Goal: Task Accomplishment & Management: Manage account settings

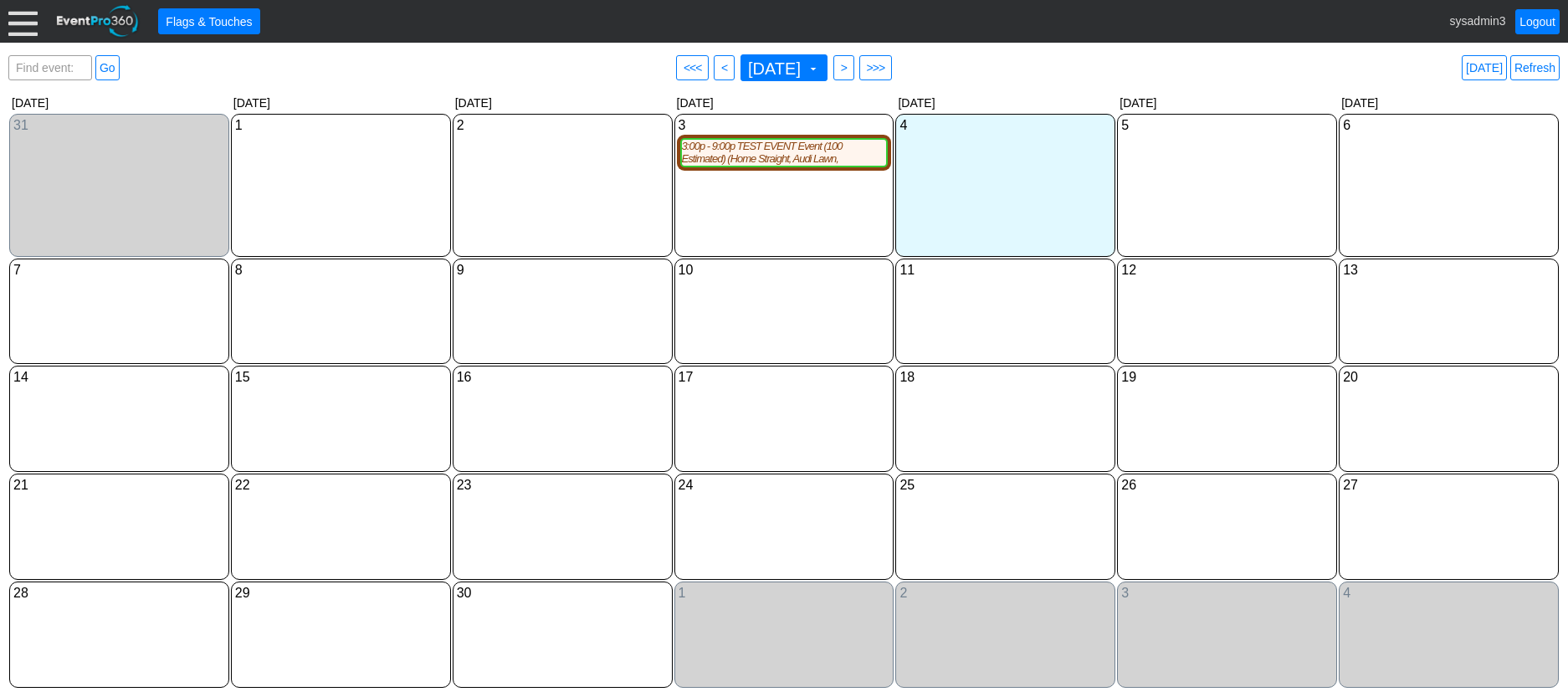
click at [14, 13] on div at bounding box center [22, 21] width 29 height 29
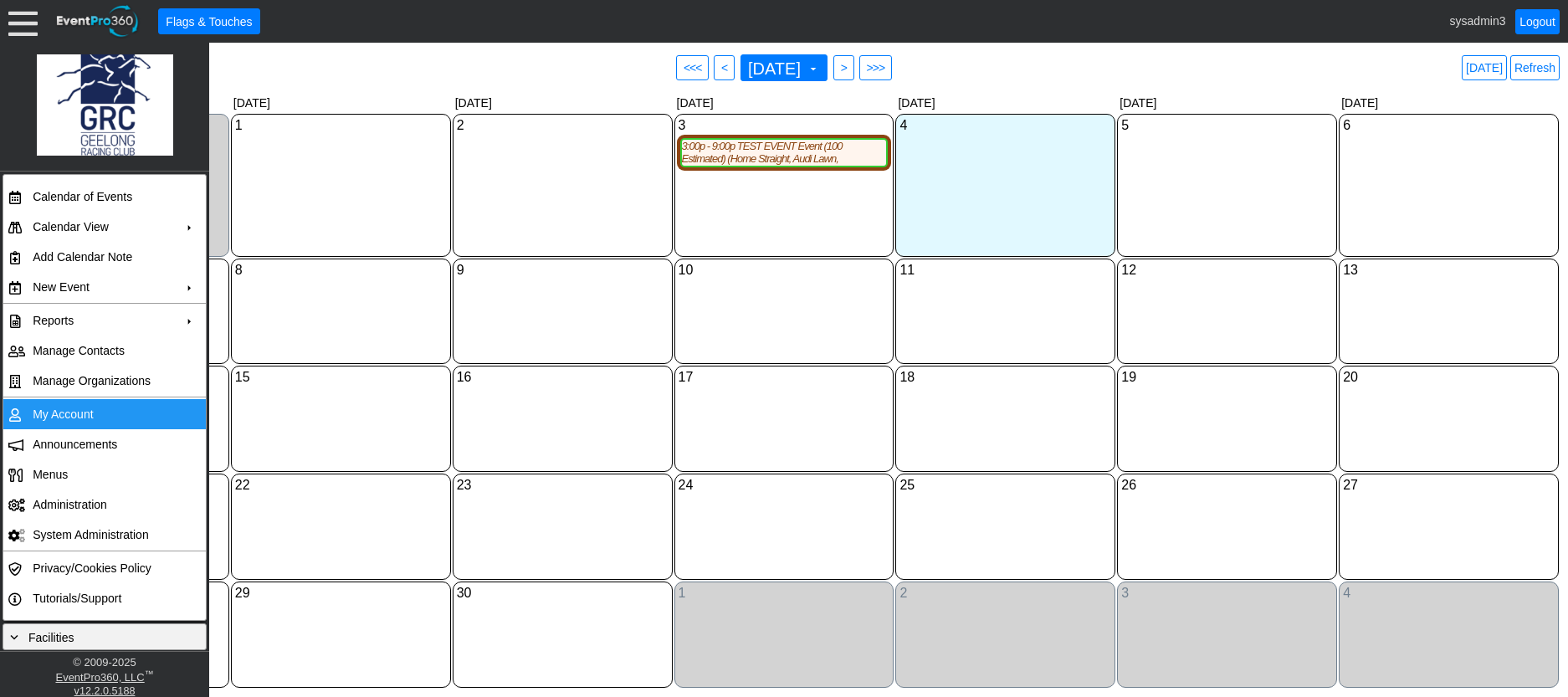
click at [69, 406] on td "My Account" at bounding box center [101, 414] width 150 height 30
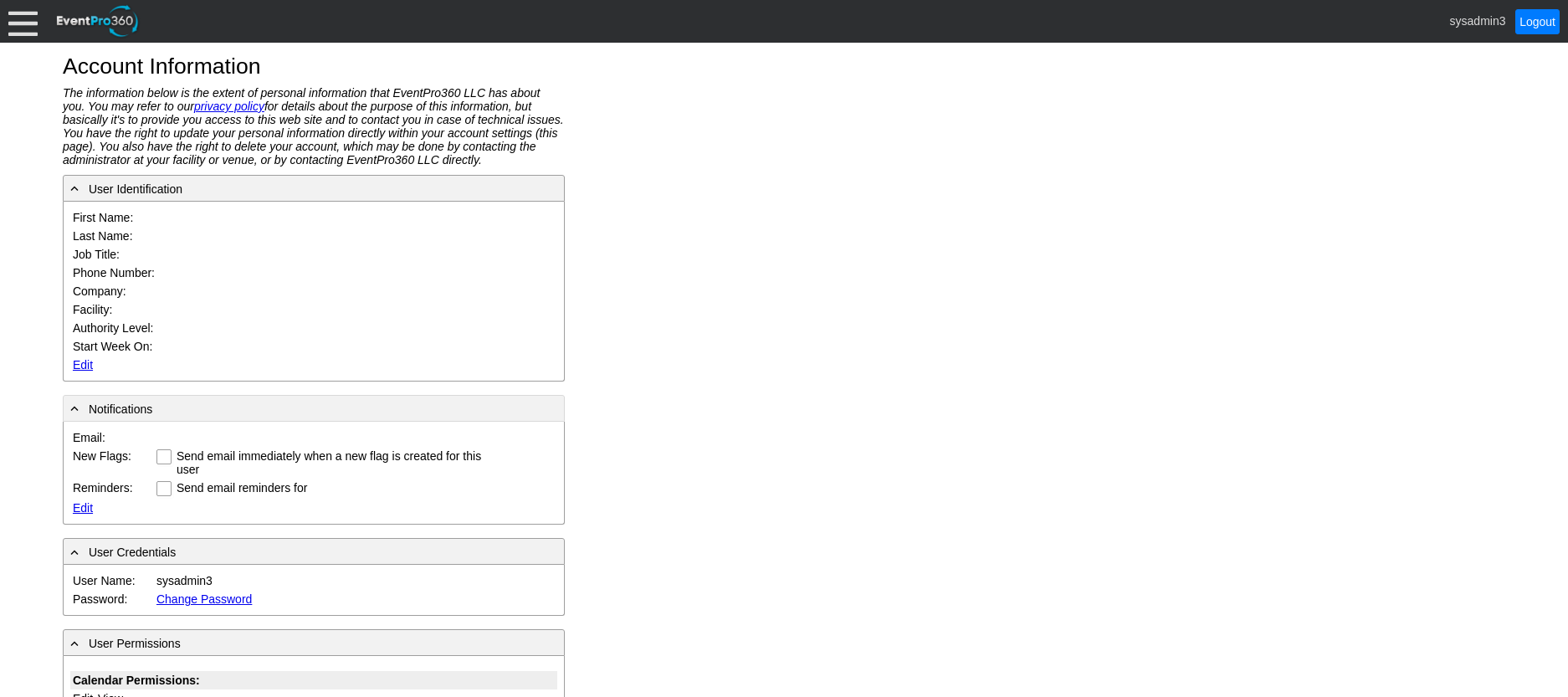
type input "System"
type input "Administrator"
type input "System Administrator"
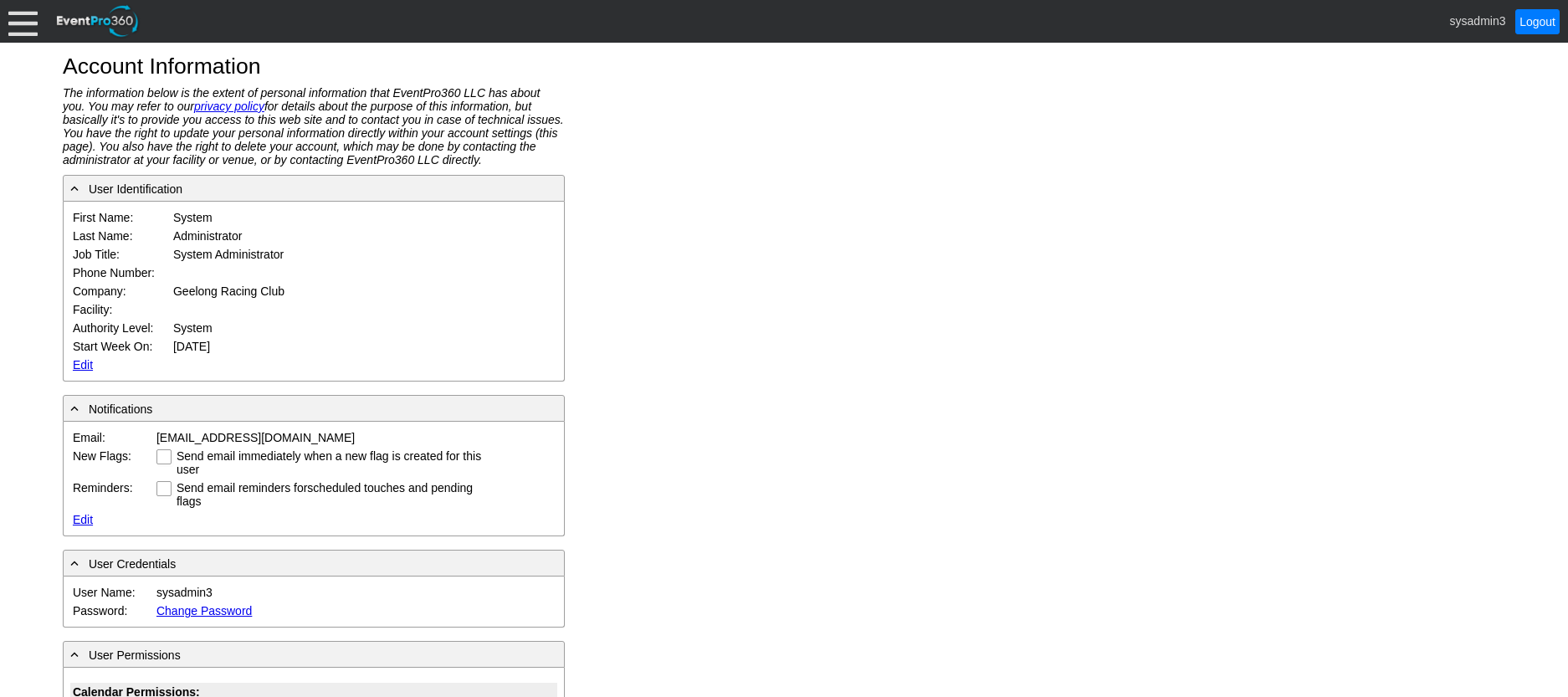
click at [80, 361] on link "Edit" at bounding box center [83, 364] width 20 height 13
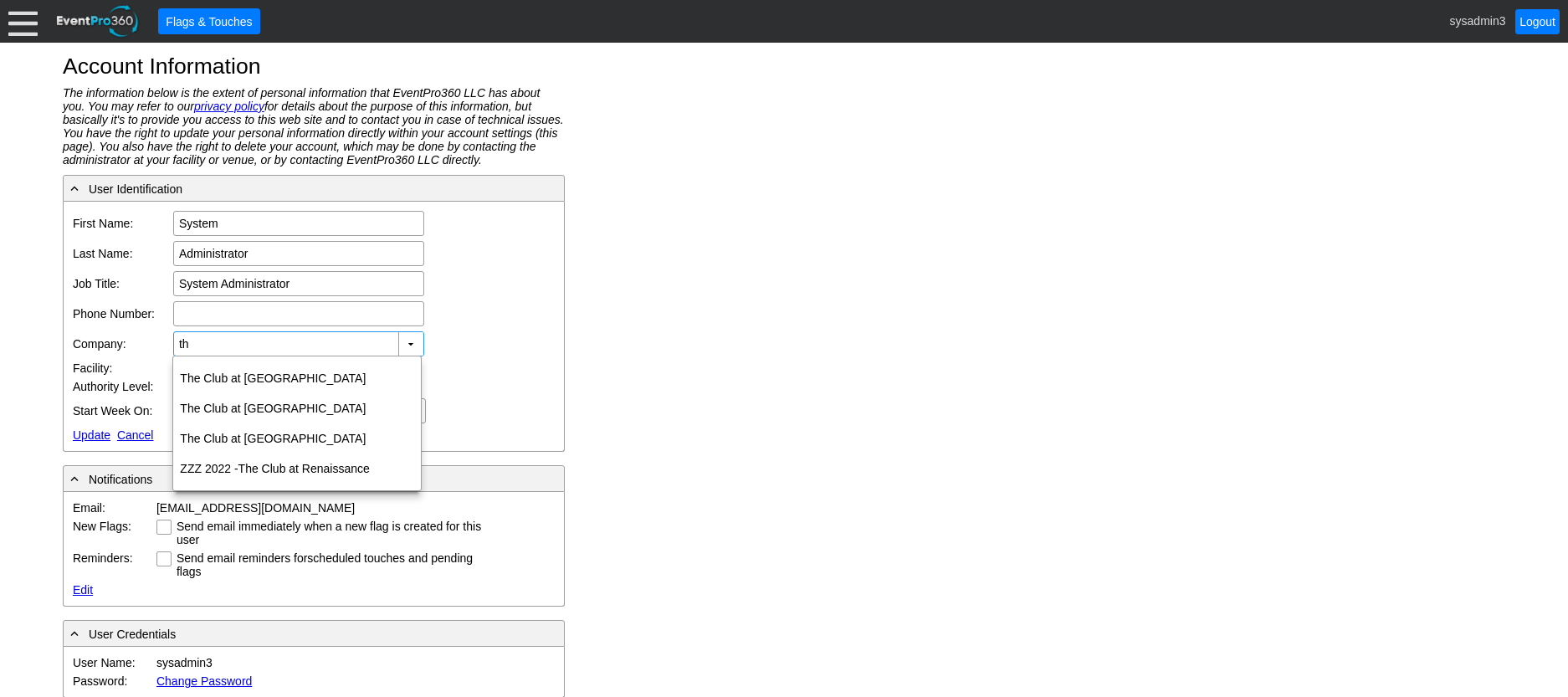
type input "t"
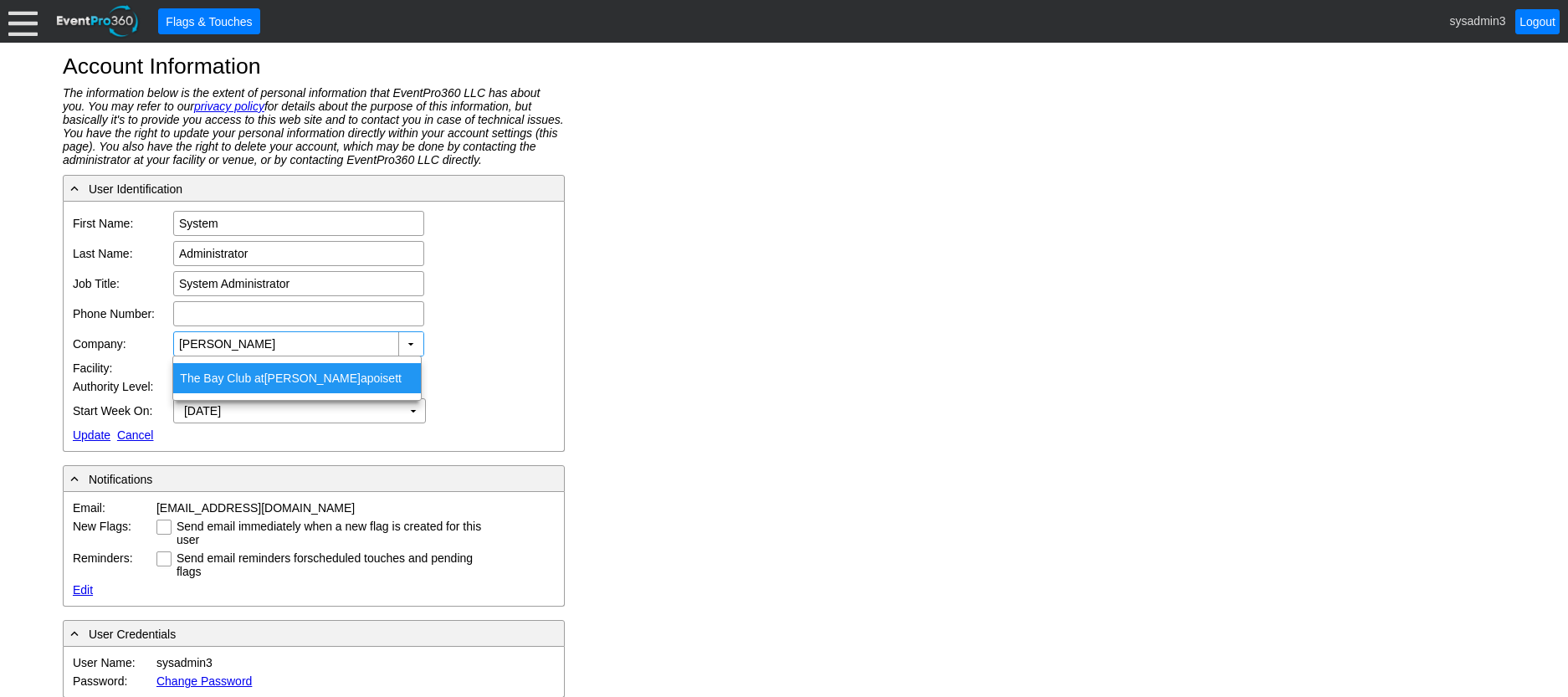
click at [314, 376] on div "The Bay Club at Matt apoisett" at bounding box center [297, 378] width 248 height 30
type input "The Bay Club at Mattapoisett"
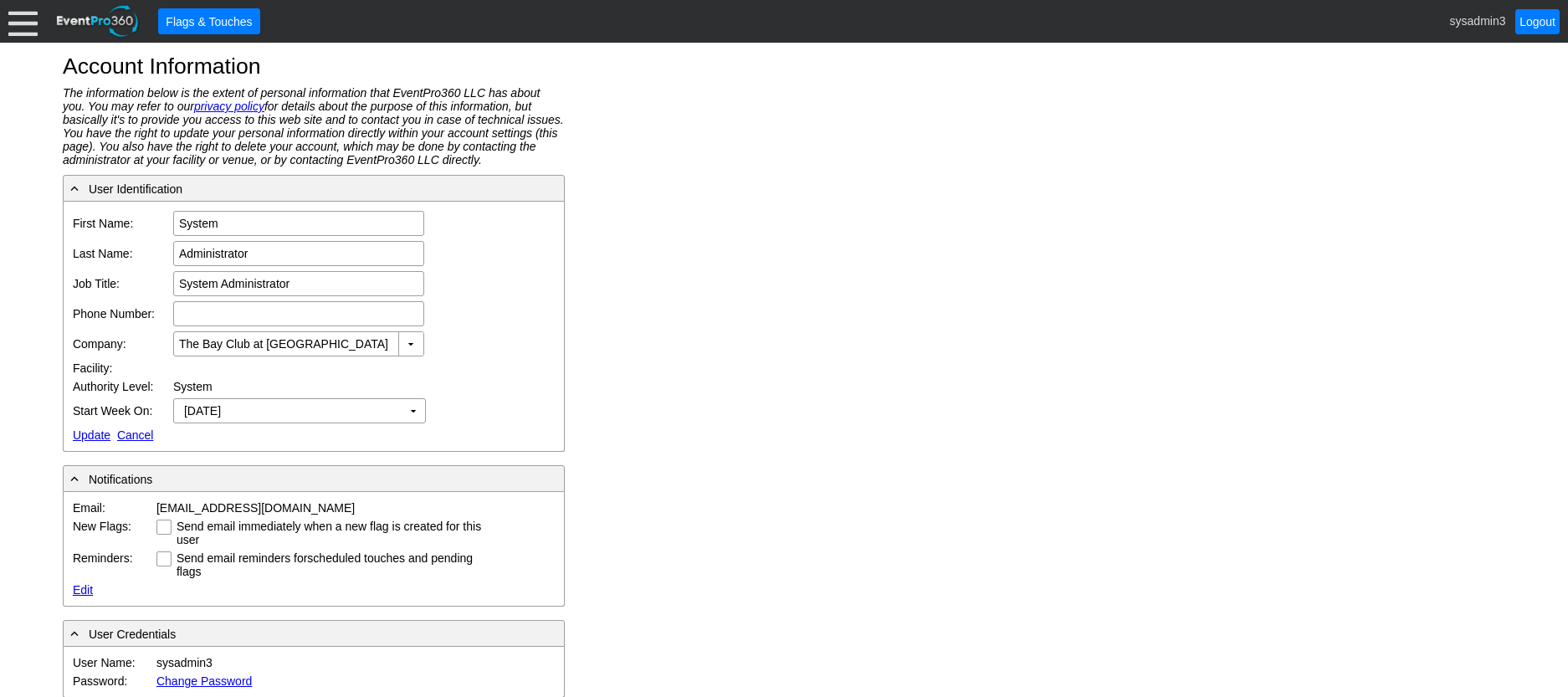
click at [85, 435] on link "Update" at bounding box center [92, 434] width 38 height 13
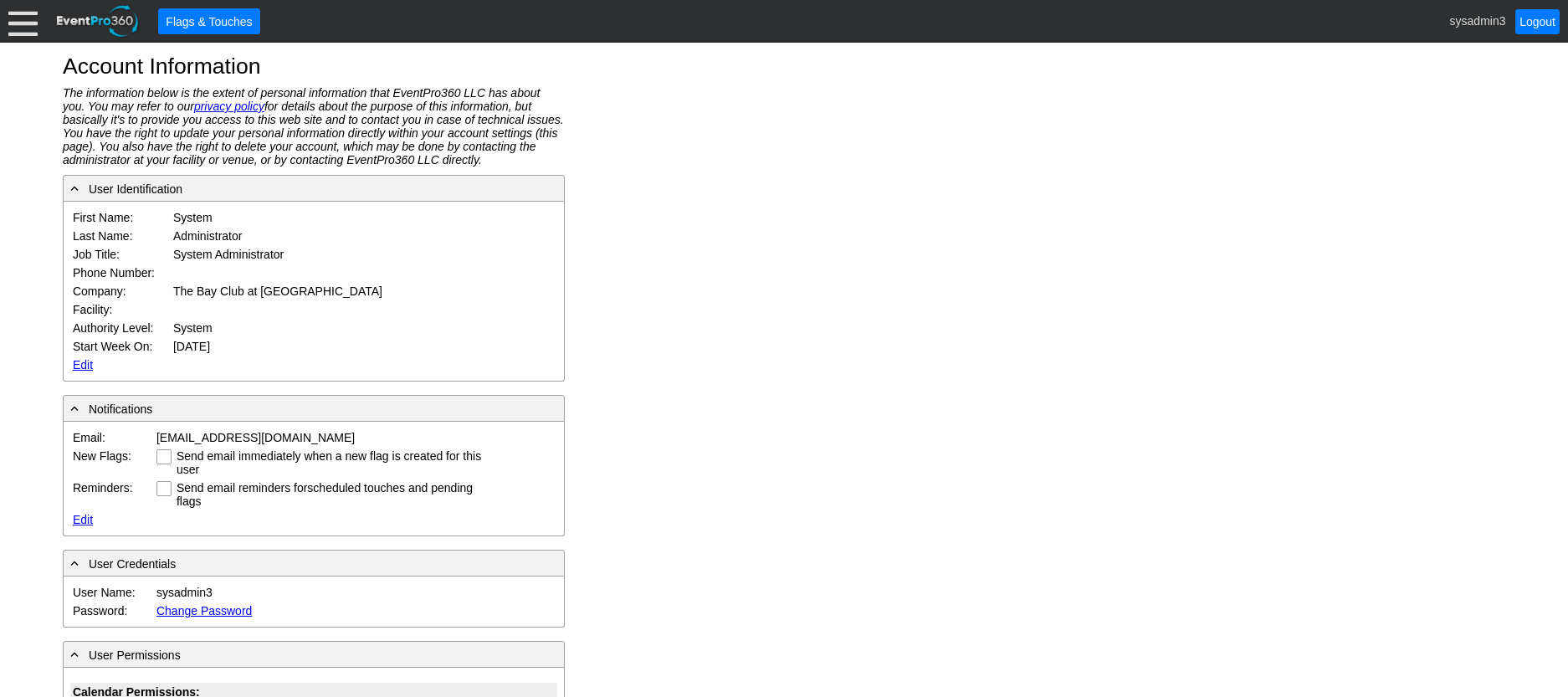
click at [22, 24] on div at bounding box center [22, 21] width 29 height 29
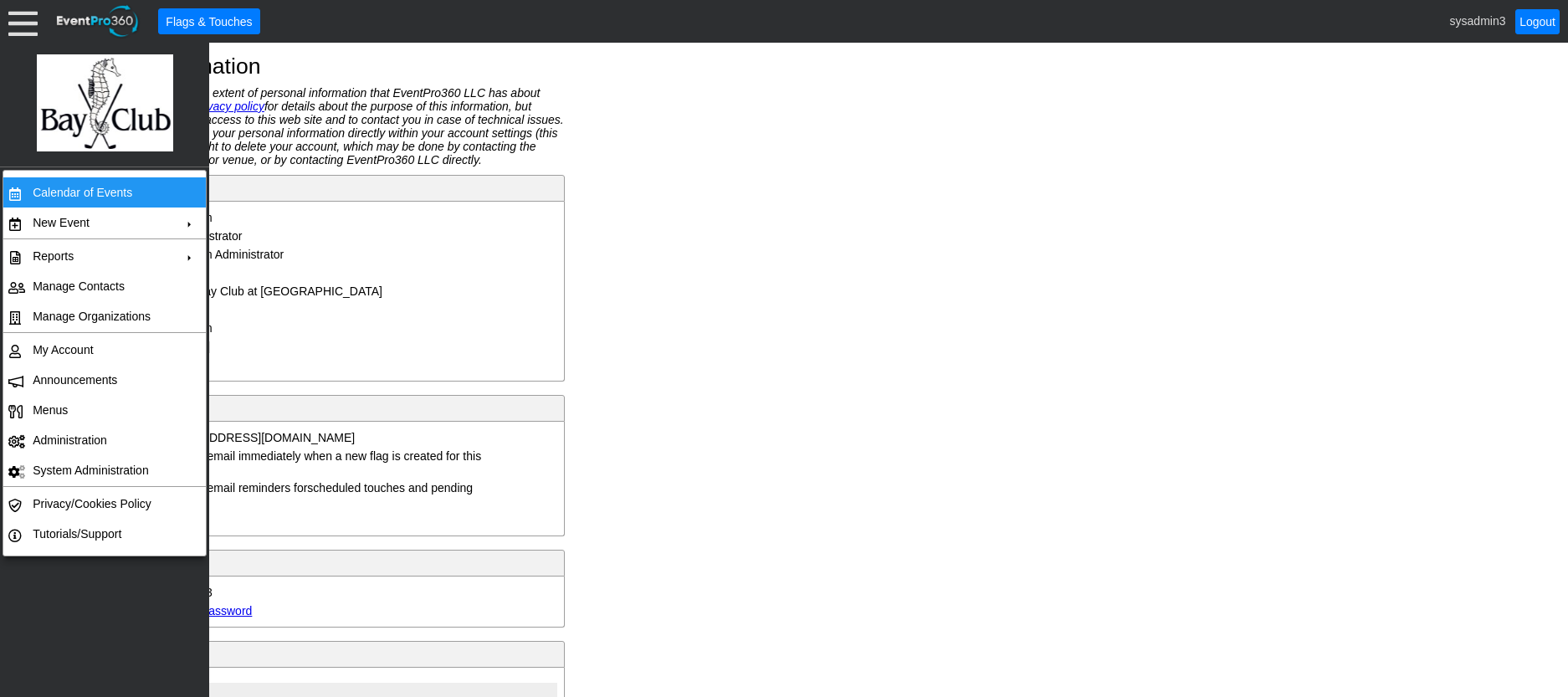
click at [79, 181] on td "Calendar of Events" at bounding box center [101, 192] width 150 height 30
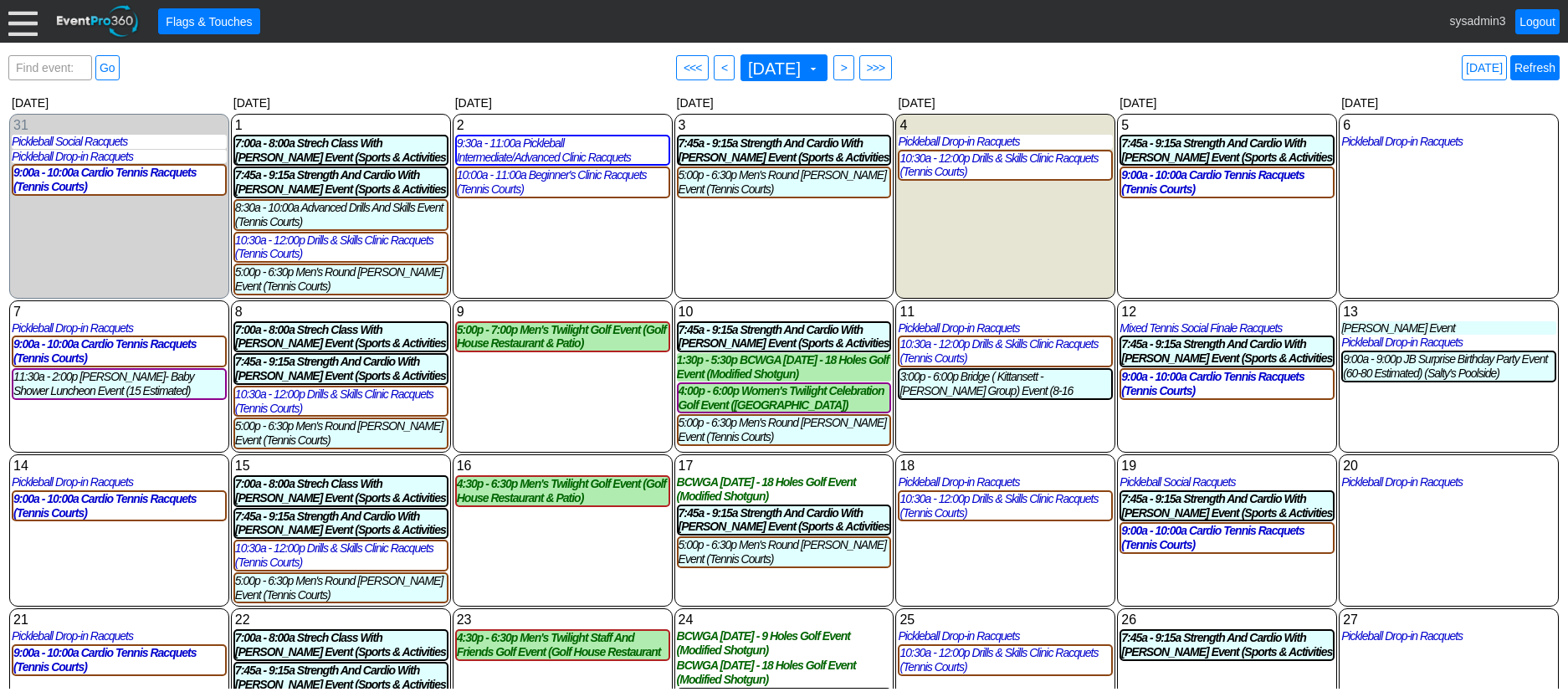
click at [1533, 68] on link "Refresh" at bounding box center [1534, 67] width 49 height 25
click at [17, 24] on div at bounding box center [22, 21] width 29 height 29
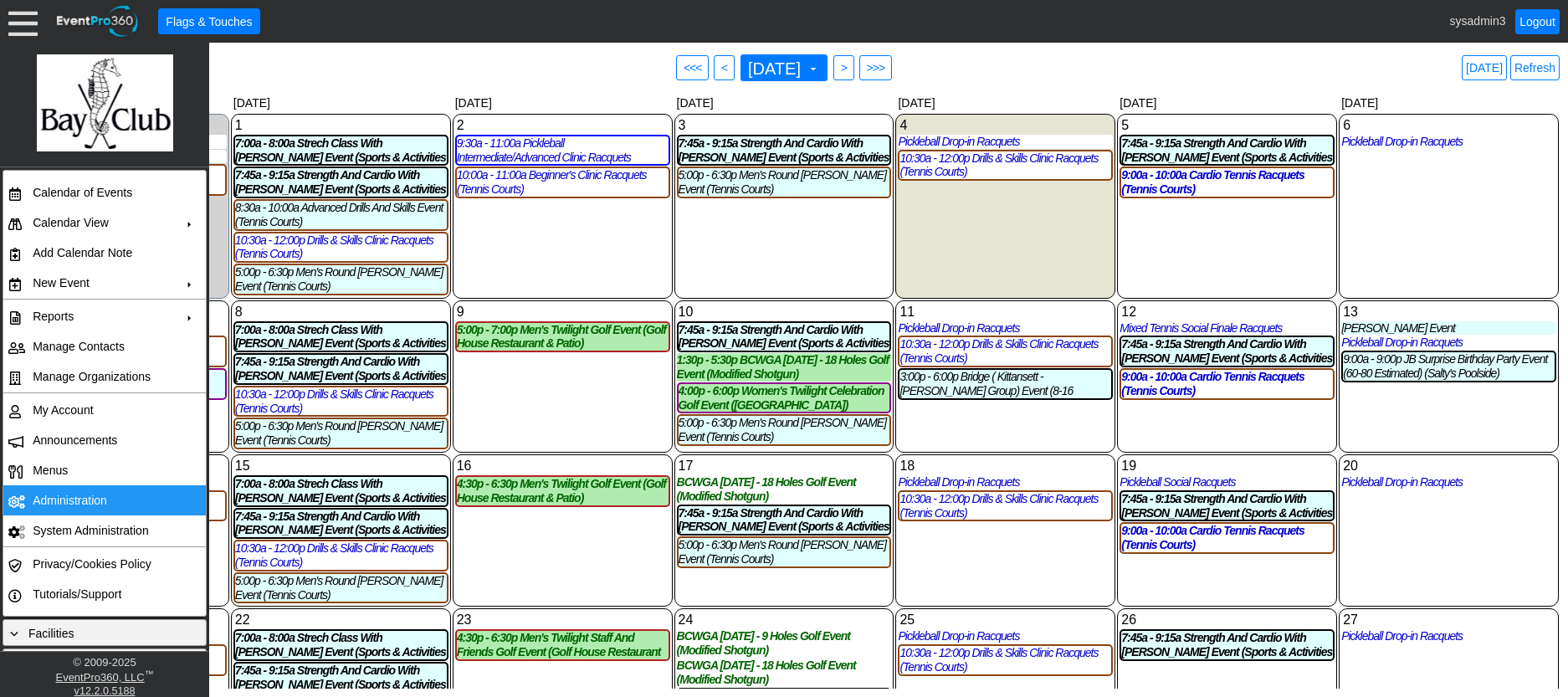
click at [54, 495] on td "Administration" at bounding box center [101, 500] width 150 height 30
click at [1540, 69] on link "Refresh" at bounding box center [1534, 67] width 49 height 25
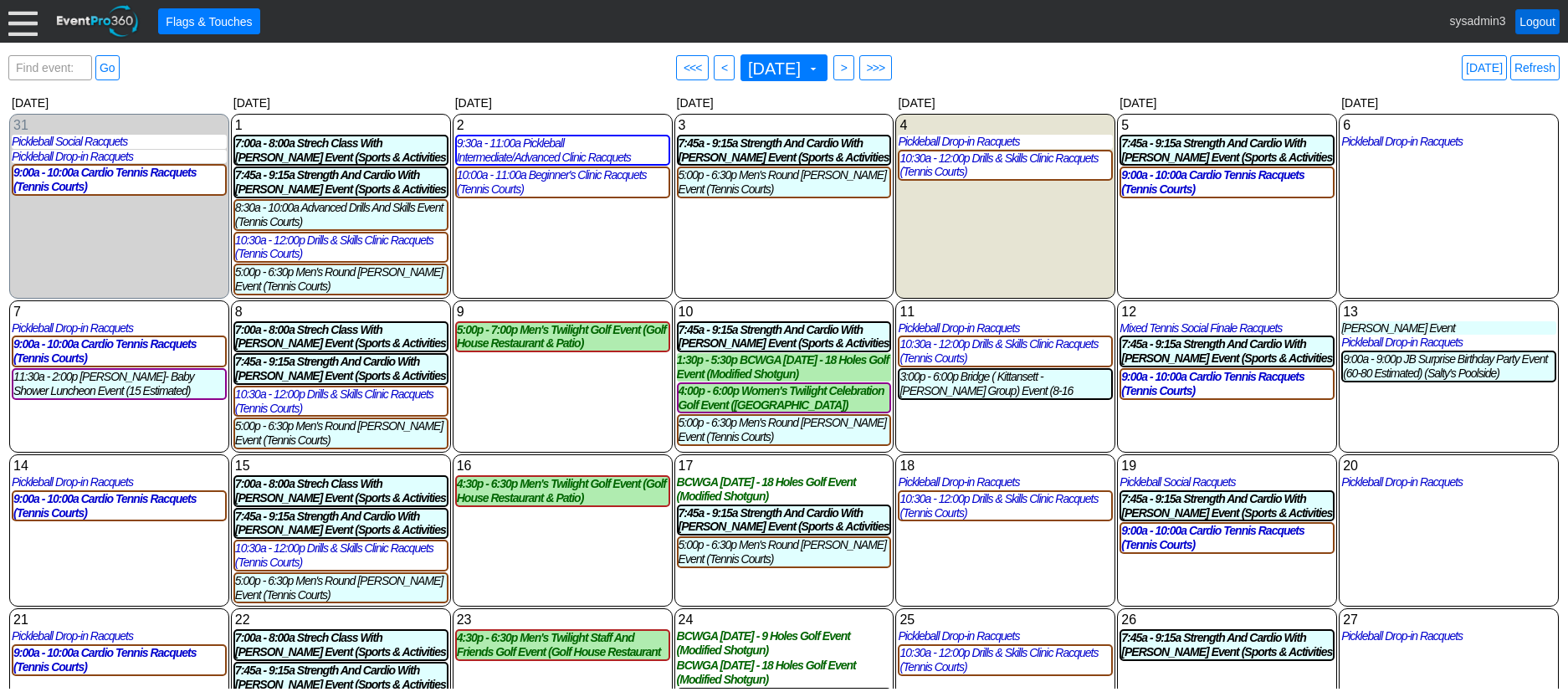
click at [1529, 16] on link "Logout" at bounding box center [1538, 21] width 44 height 25
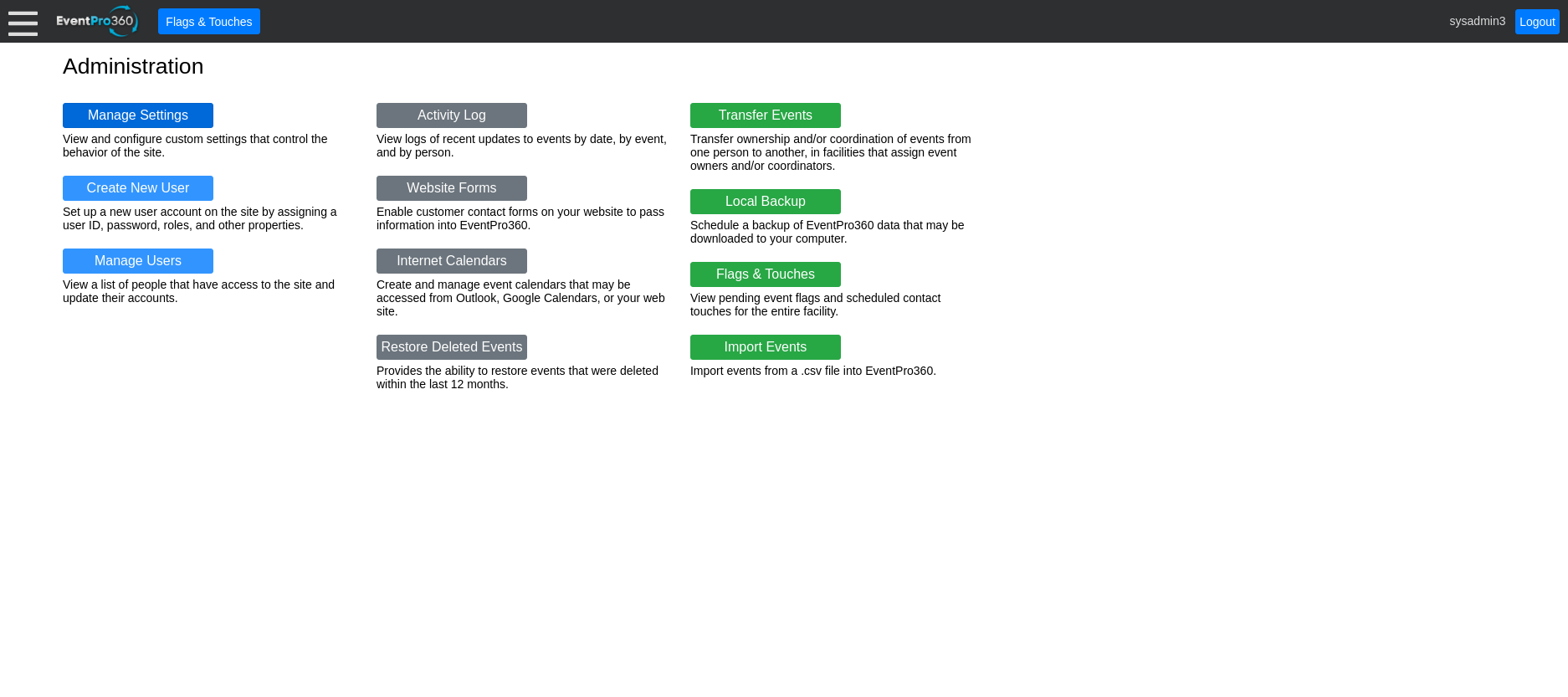
click at [161, 120] on link "Manage Settings" at bounding box center [138, 115] width 151 height 25
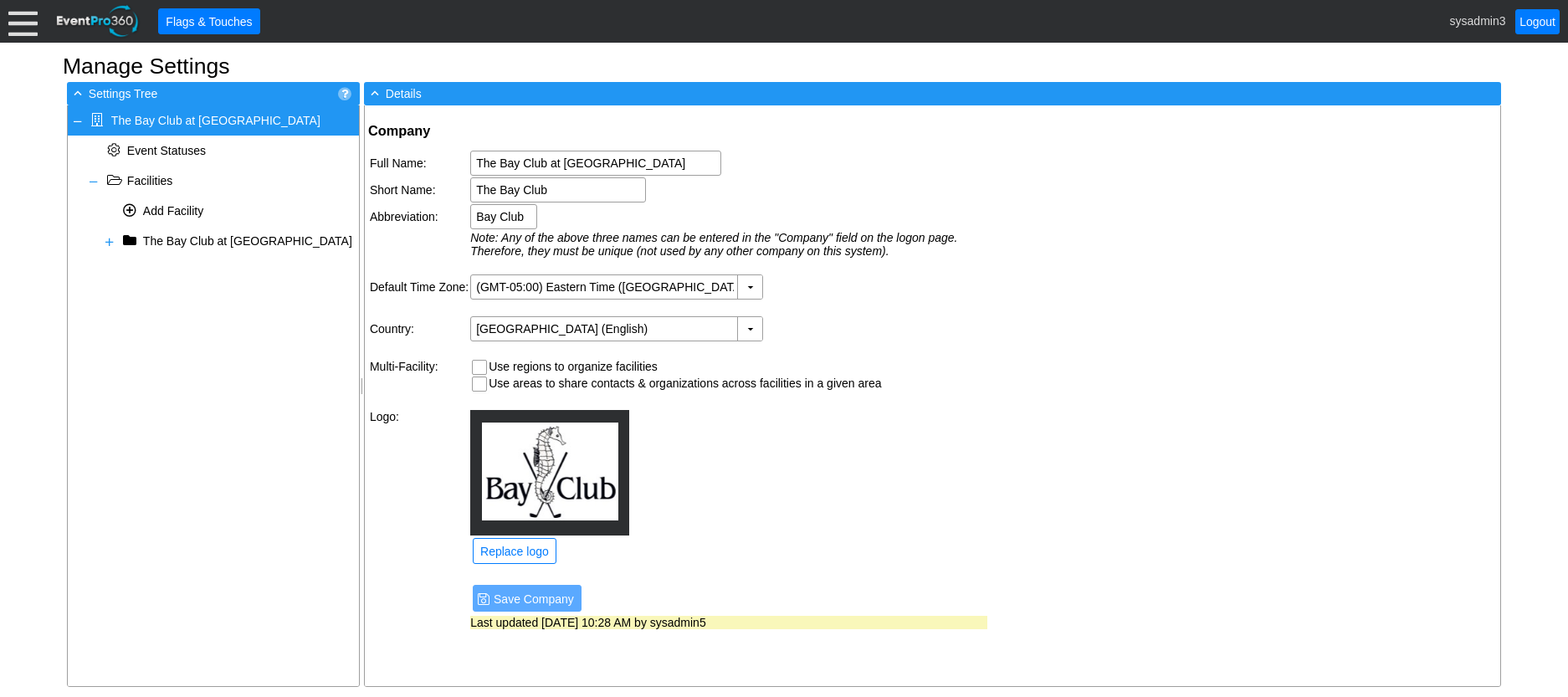
click at [31, 29] on div at bounding box center [22, 21] width 29 height 29
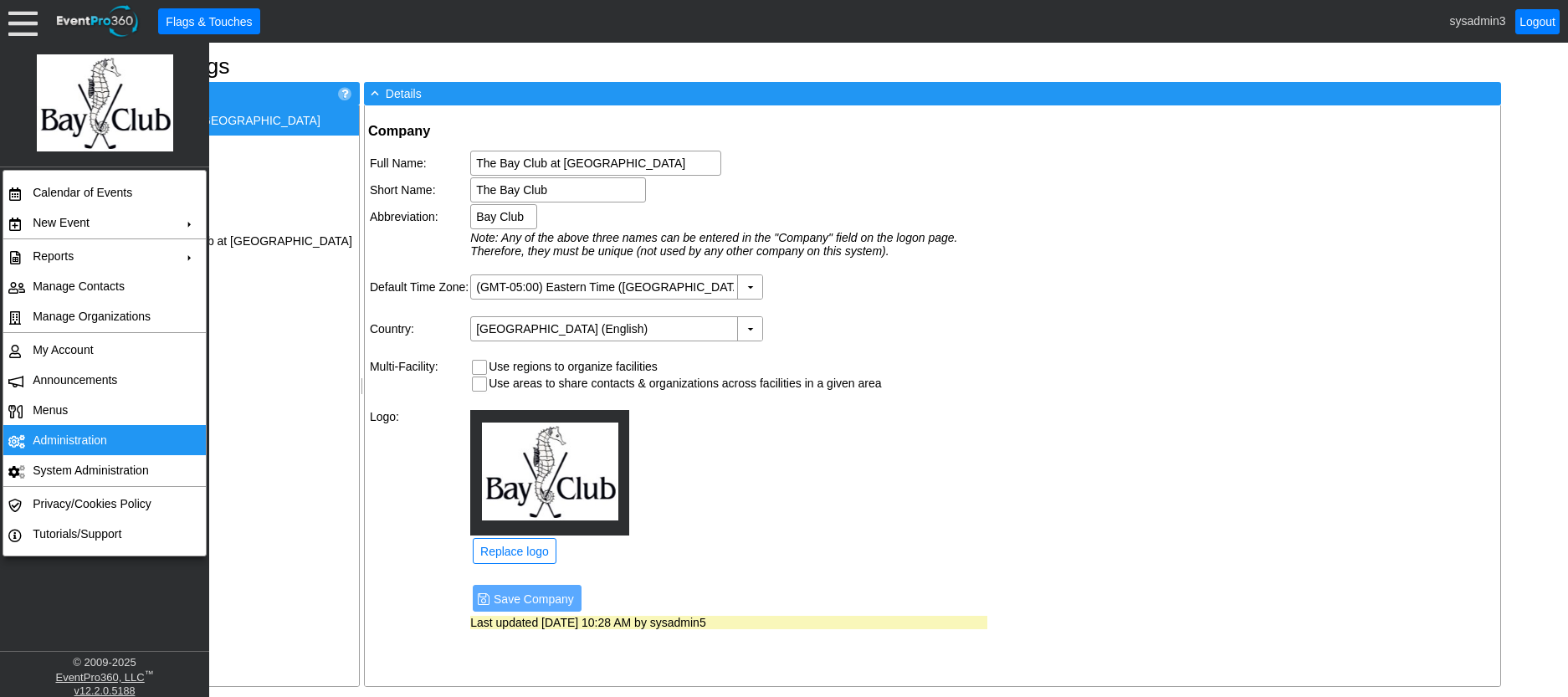
click at [81, 442] on td "Administration" at bounding box center [101, 440] width 150 height 30
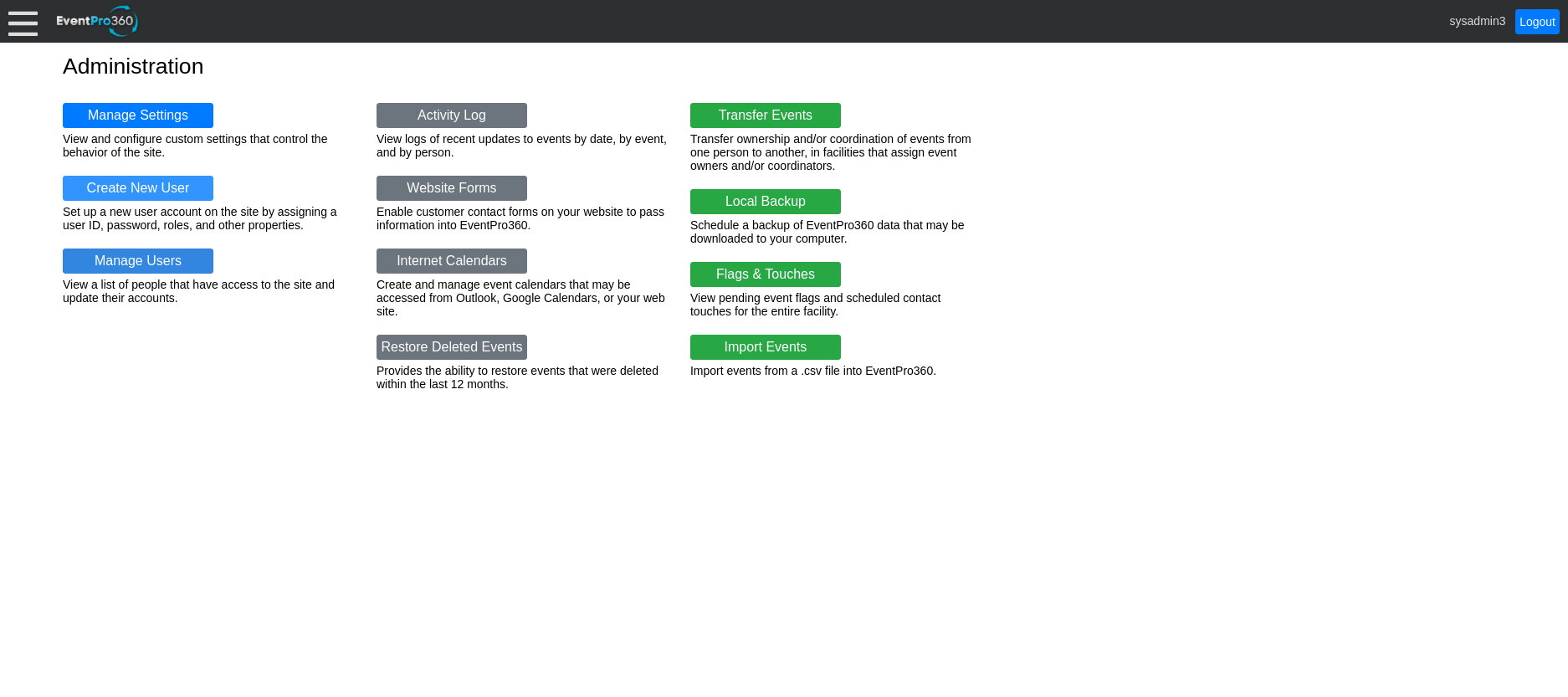
click at [147, 255] on link "Manage Users" at bounding box center [138, 261] width 151 height 25
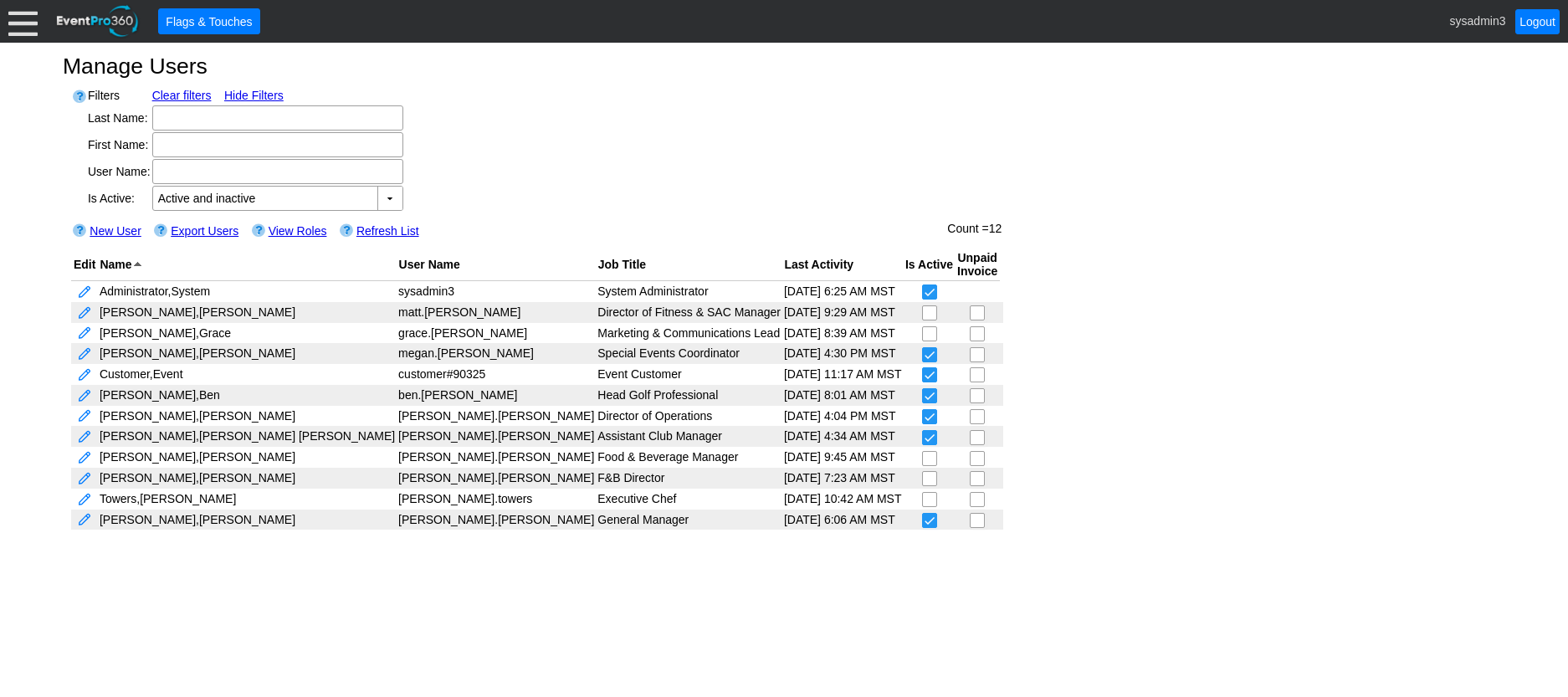
click at [27, 27] on div at bounding box center [22, 21] width 29 height 29
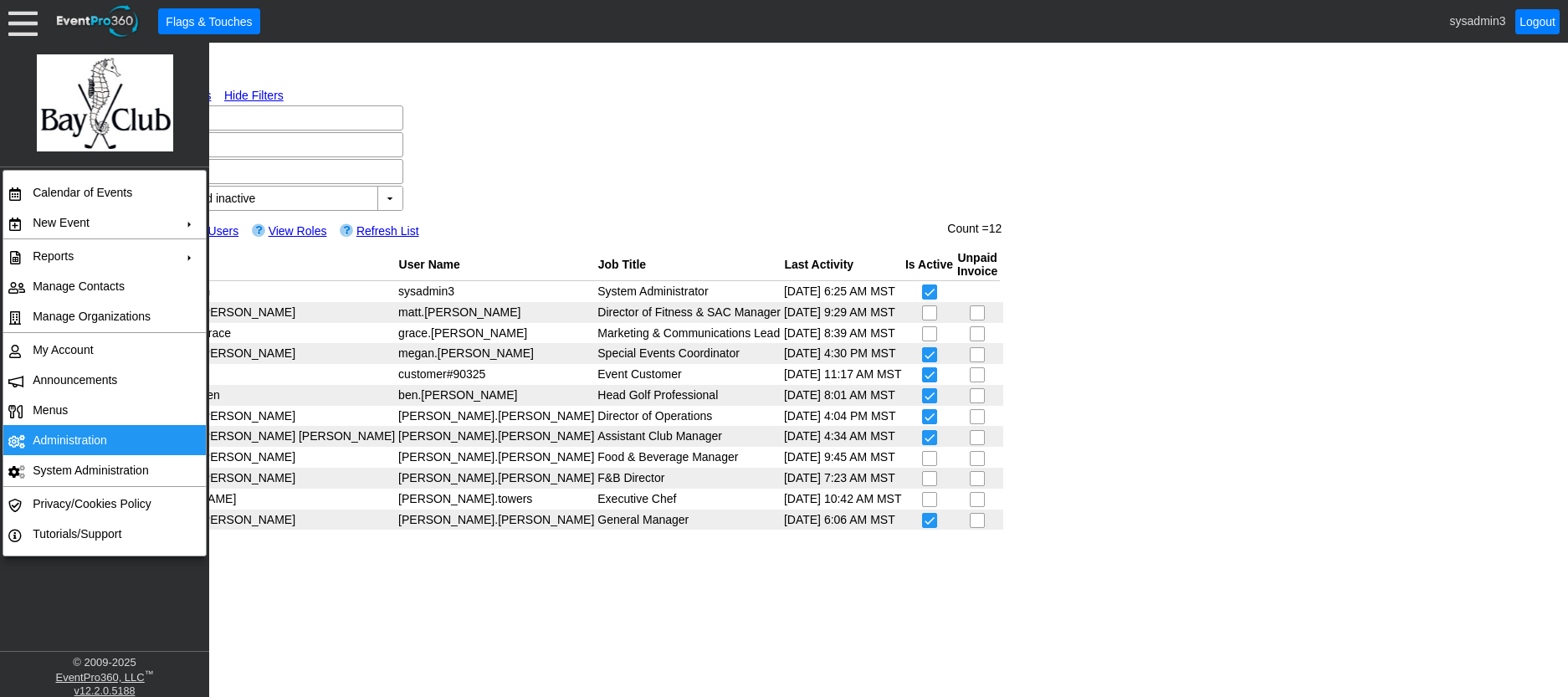
click at [80, 437] on td "Administration" at bounding box center [101, 440] width 150 height 30
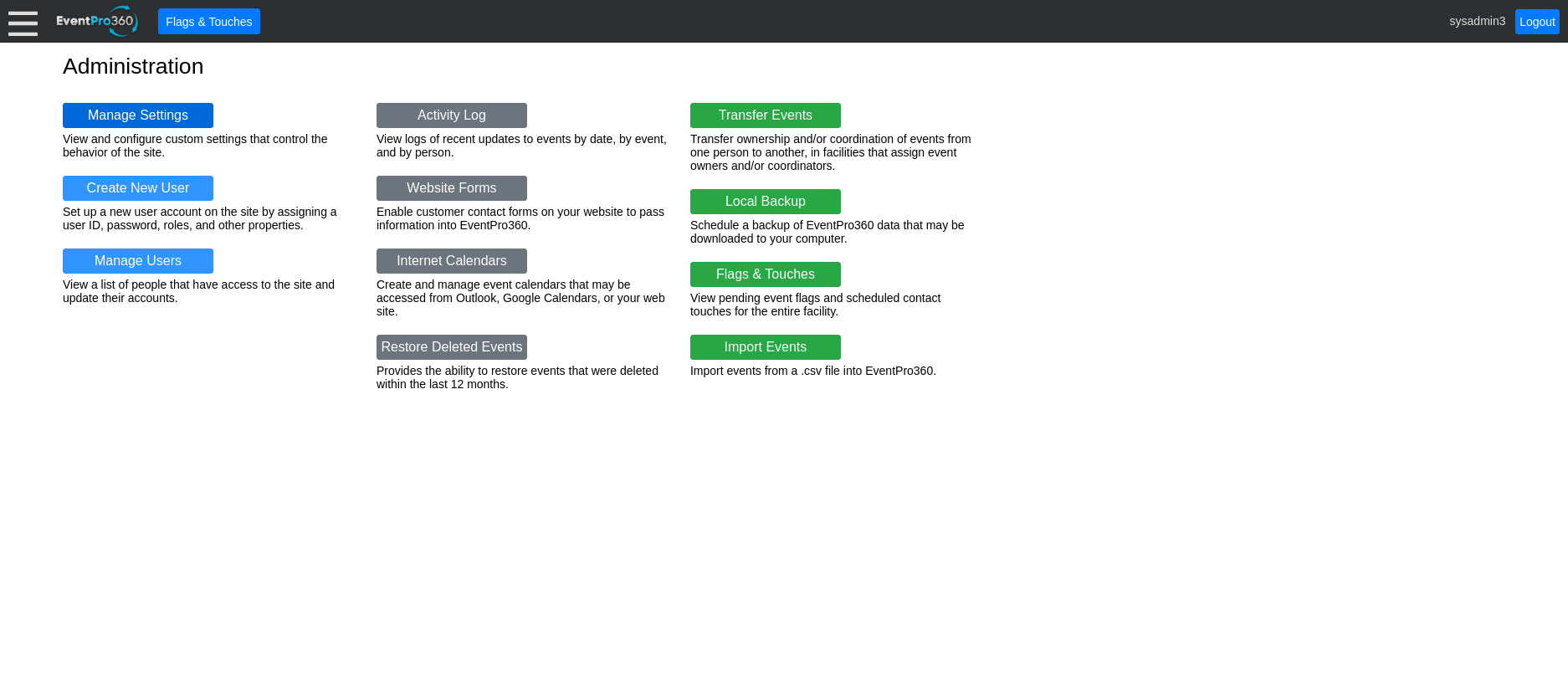
click at [115, 115] on link "Manage Settings" at bounding box center [138, 115] width 151 height 25
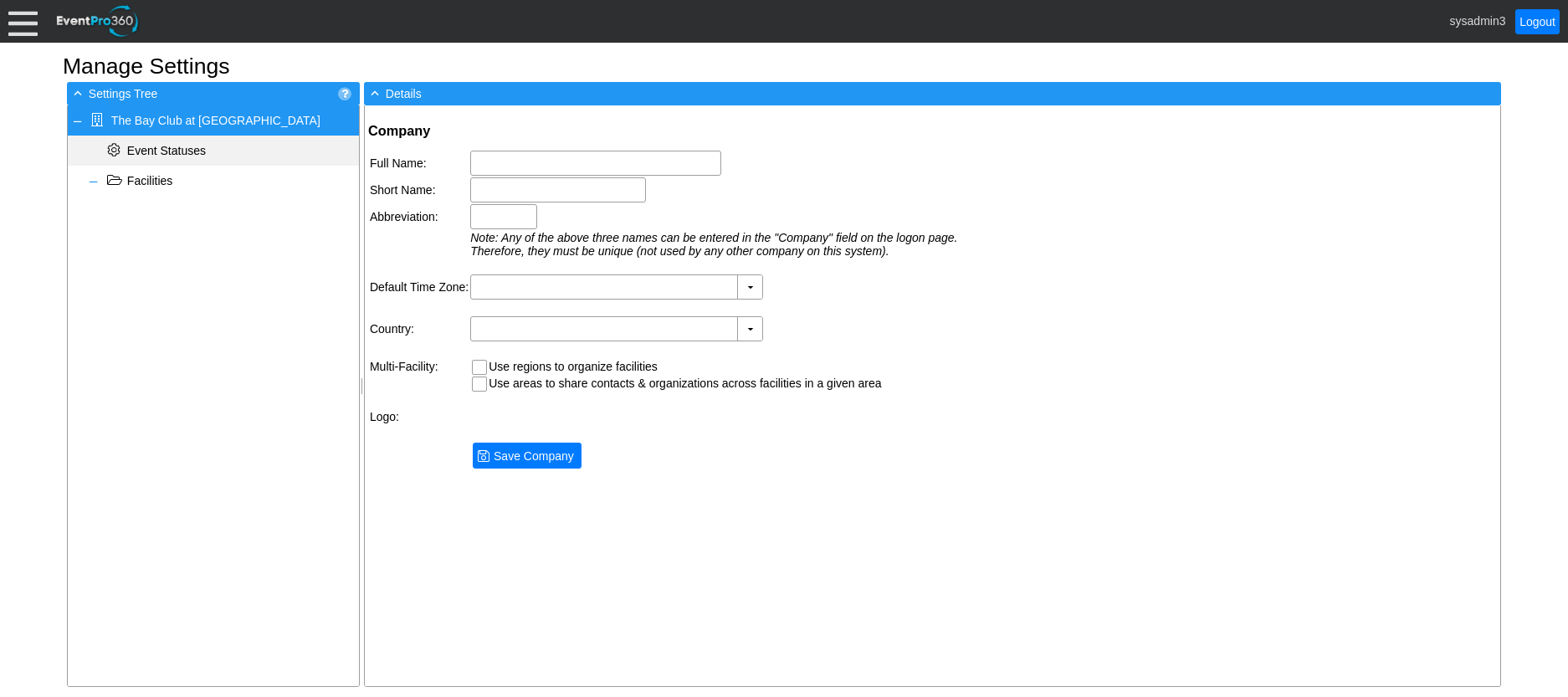
type input "The Bay Club at Mattapoisett"
type input "The Bay Club"
type input "Bay Club"
type input "(GMT-05:00) Eastern Time (US & Canada)"
type input "United States (English)"
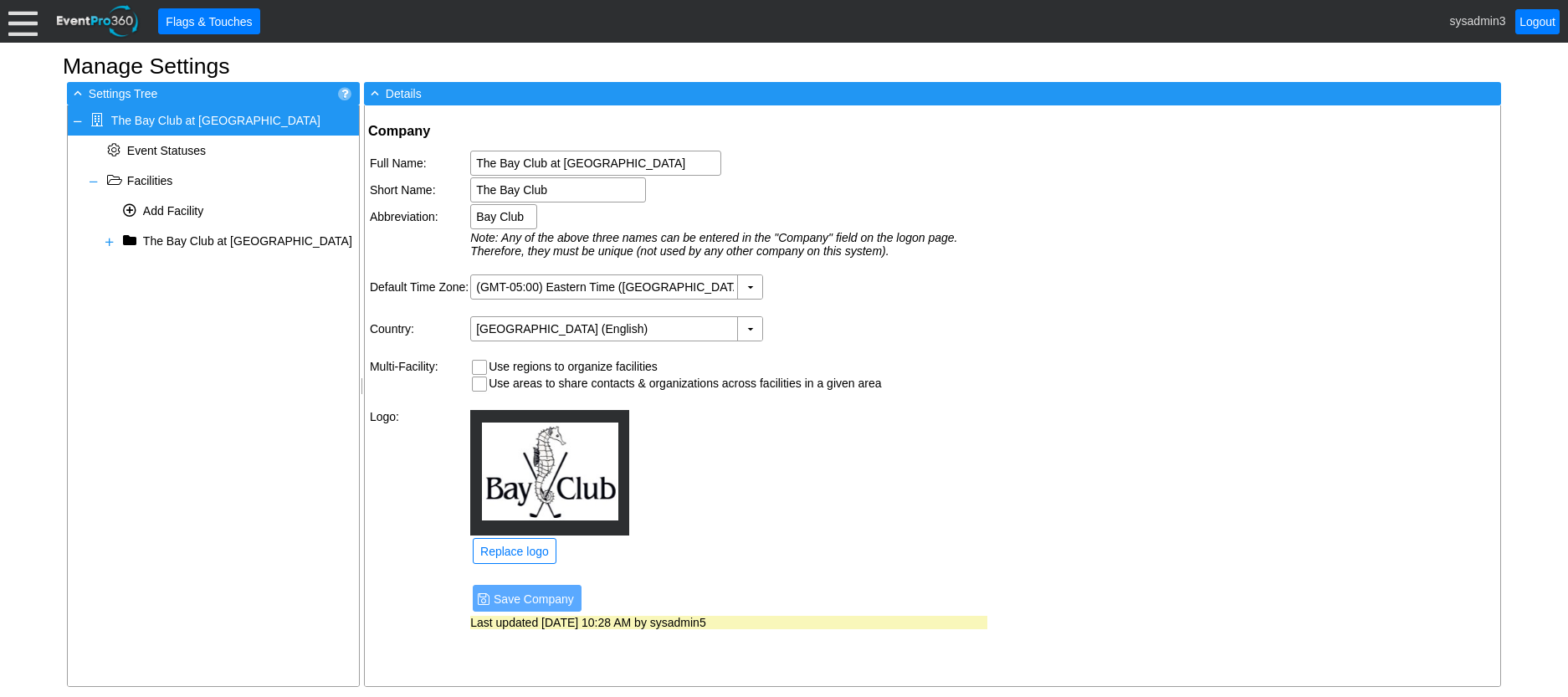
click at [10, 15] on div at bounding box center [22, 21] width 29 height 29
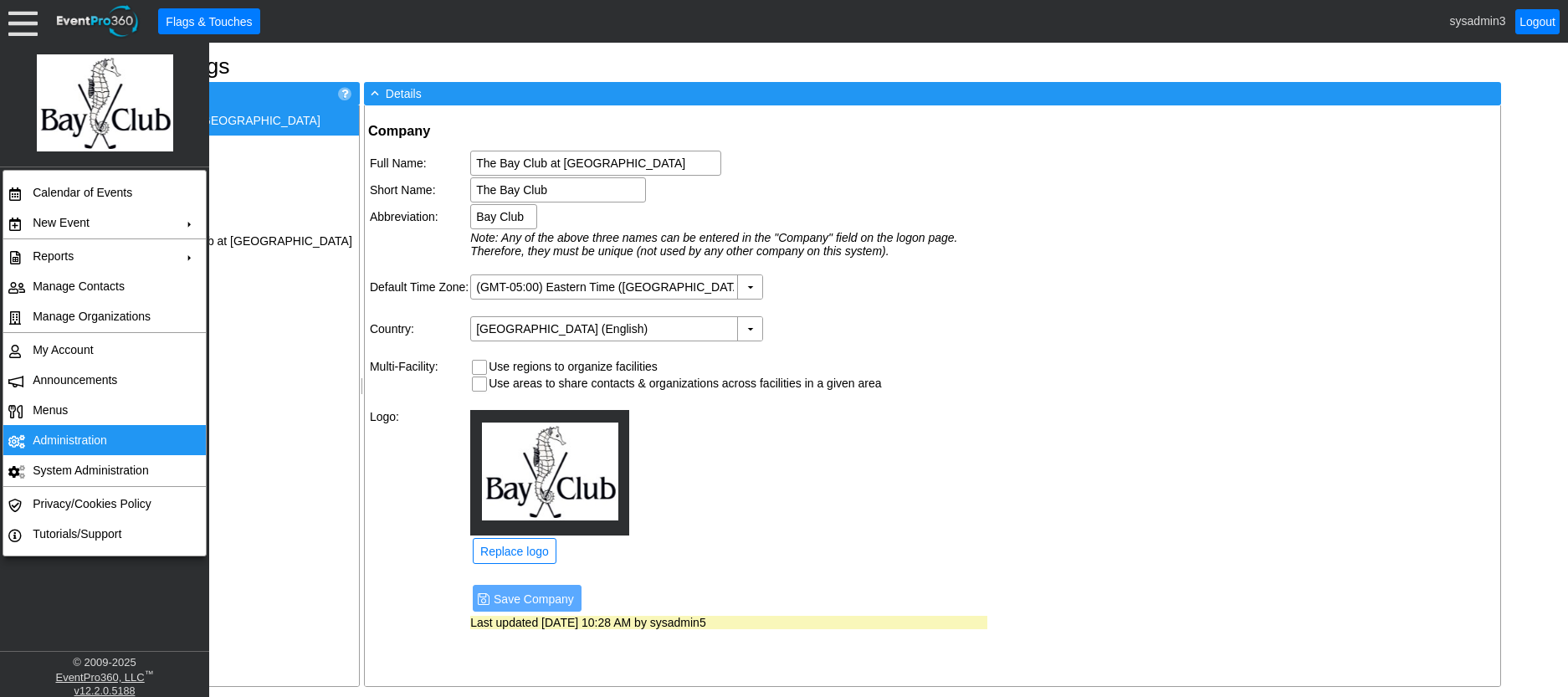
click at [79, 437] on td "Administration" at bounding box center [101, 440] width 150 height 30
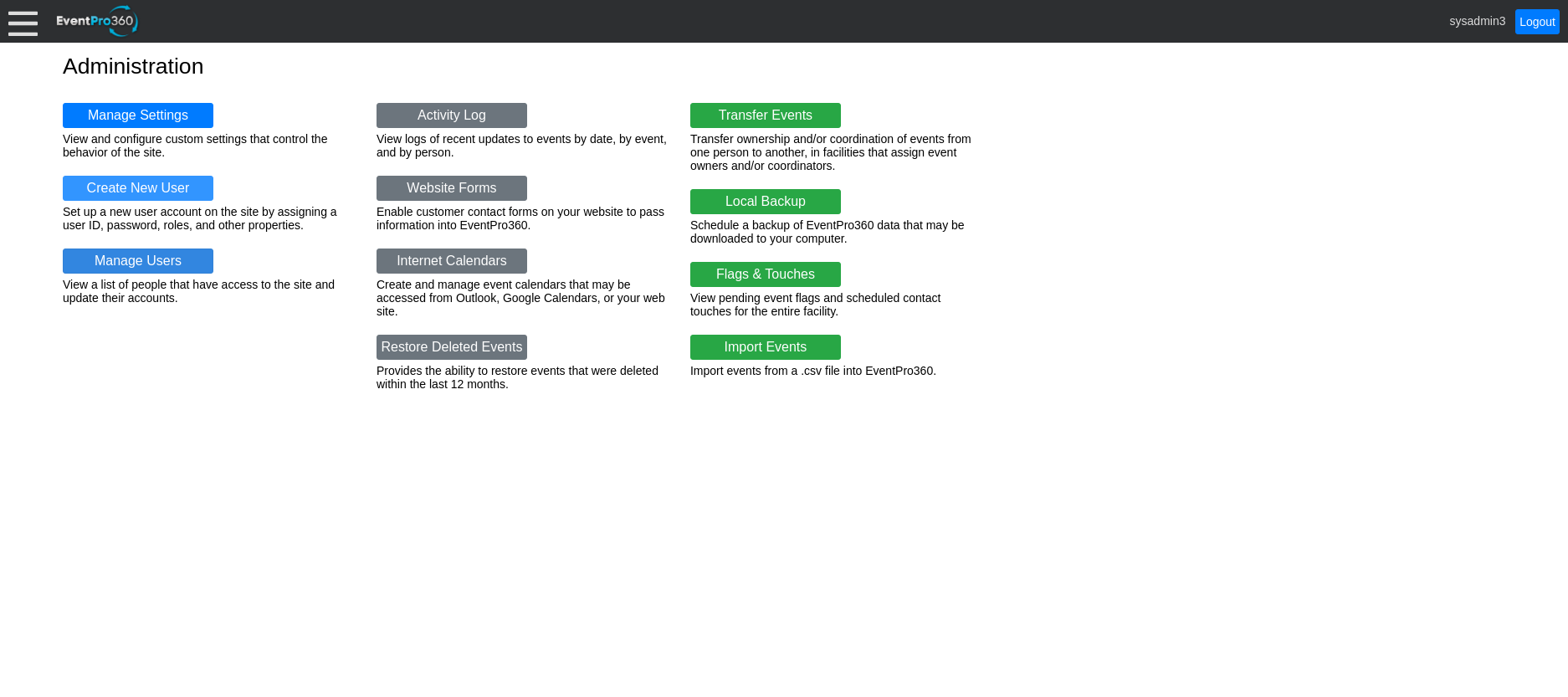
click at [152, 264] on link "Manage Users" at bounding box center [138, 261] width 151 height 25
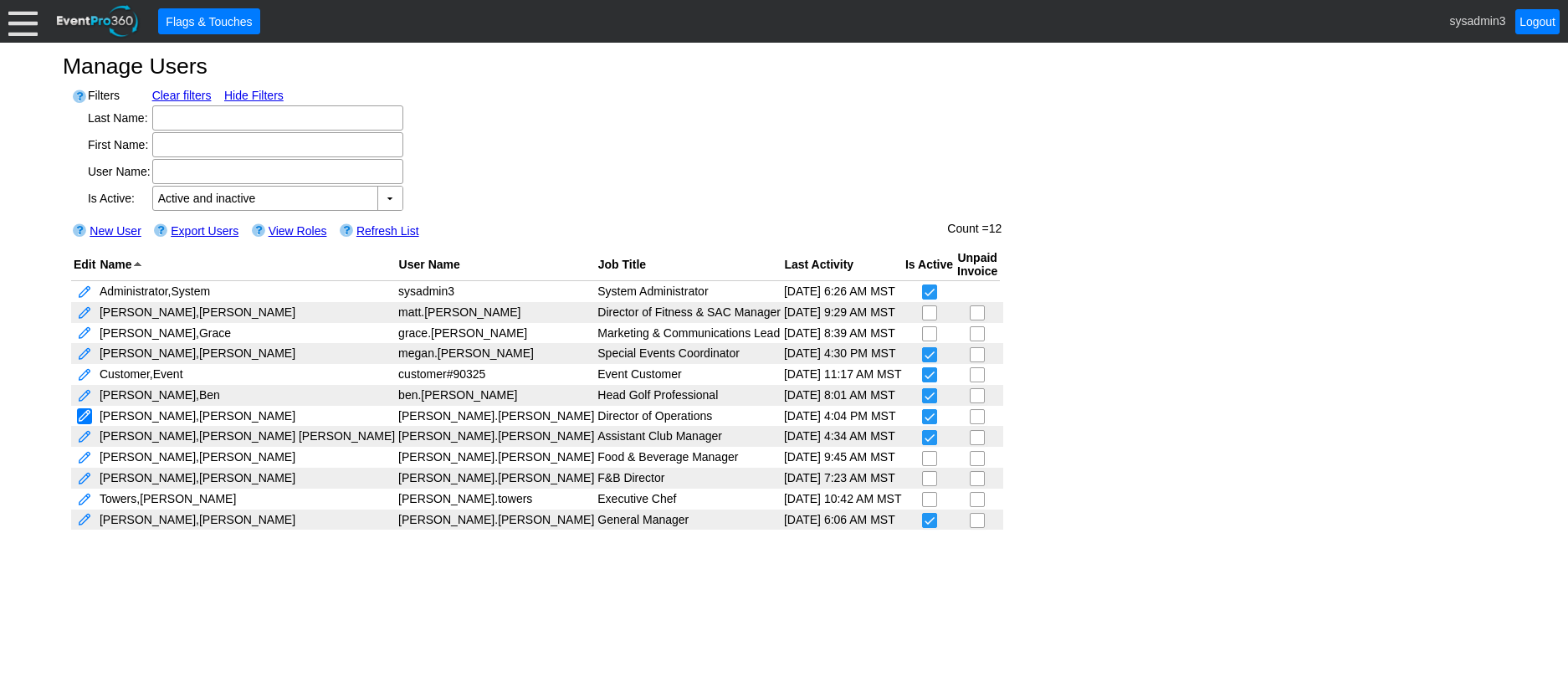
click at [82, 416] on link at bounding box center [84, 416] width 15 height 16
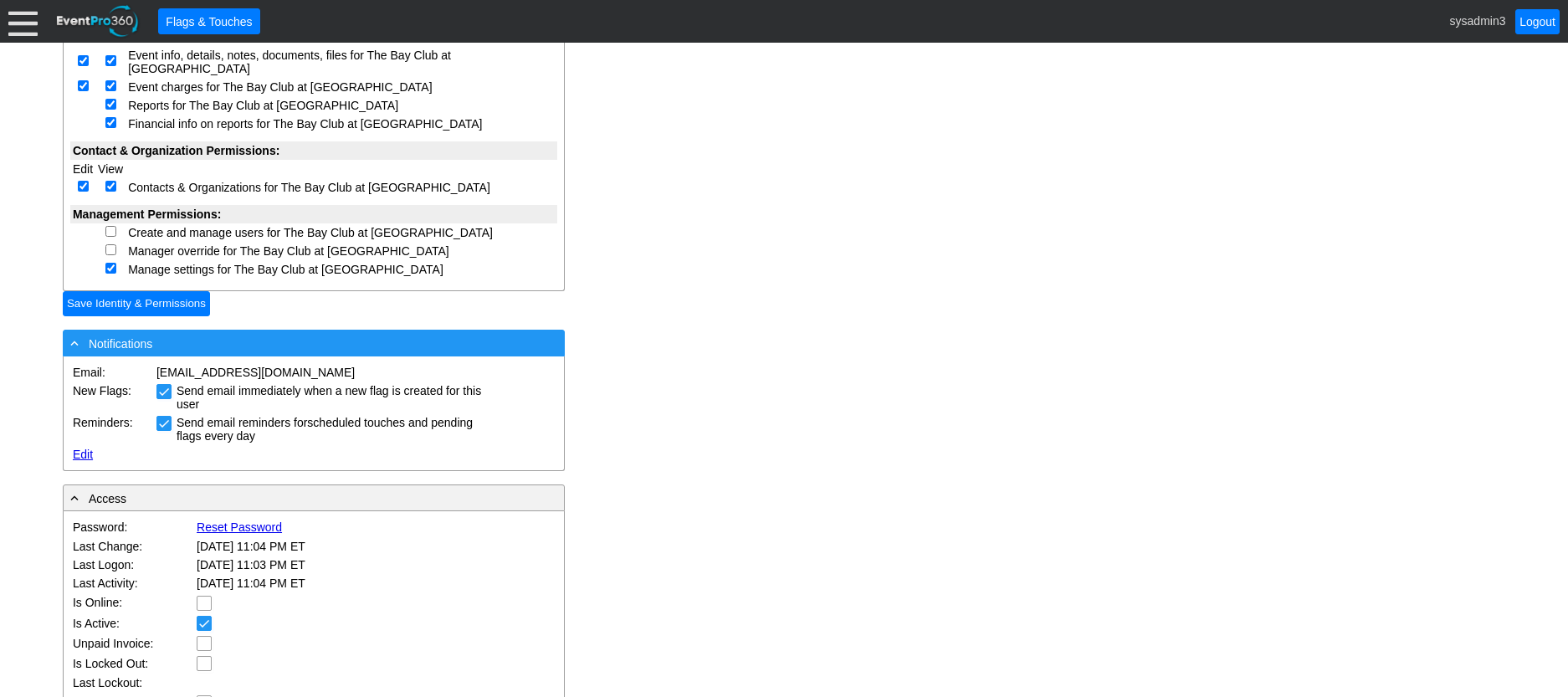
scroll to position [753, 0]
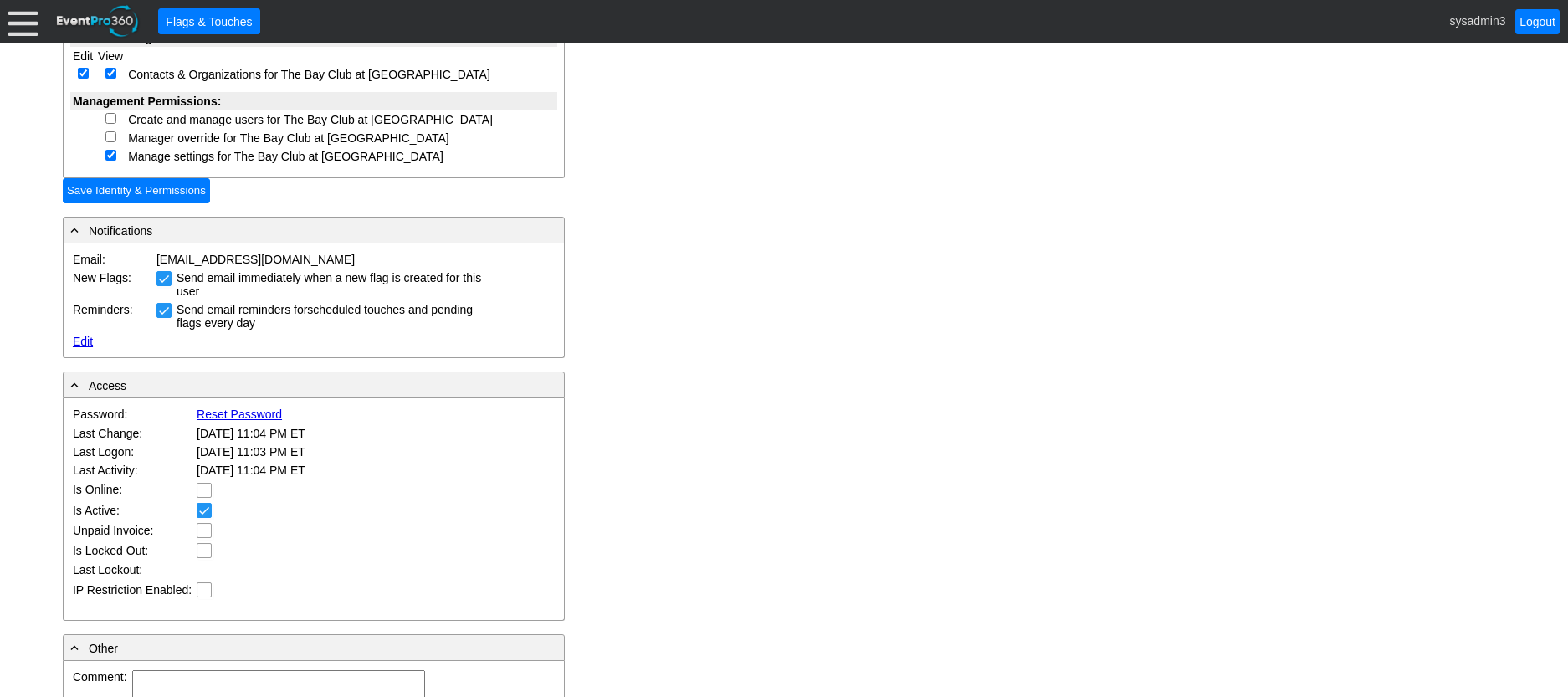
click at [259, 408] on link "Reset Password" at bounding box center [239, 414] width 85 height 13
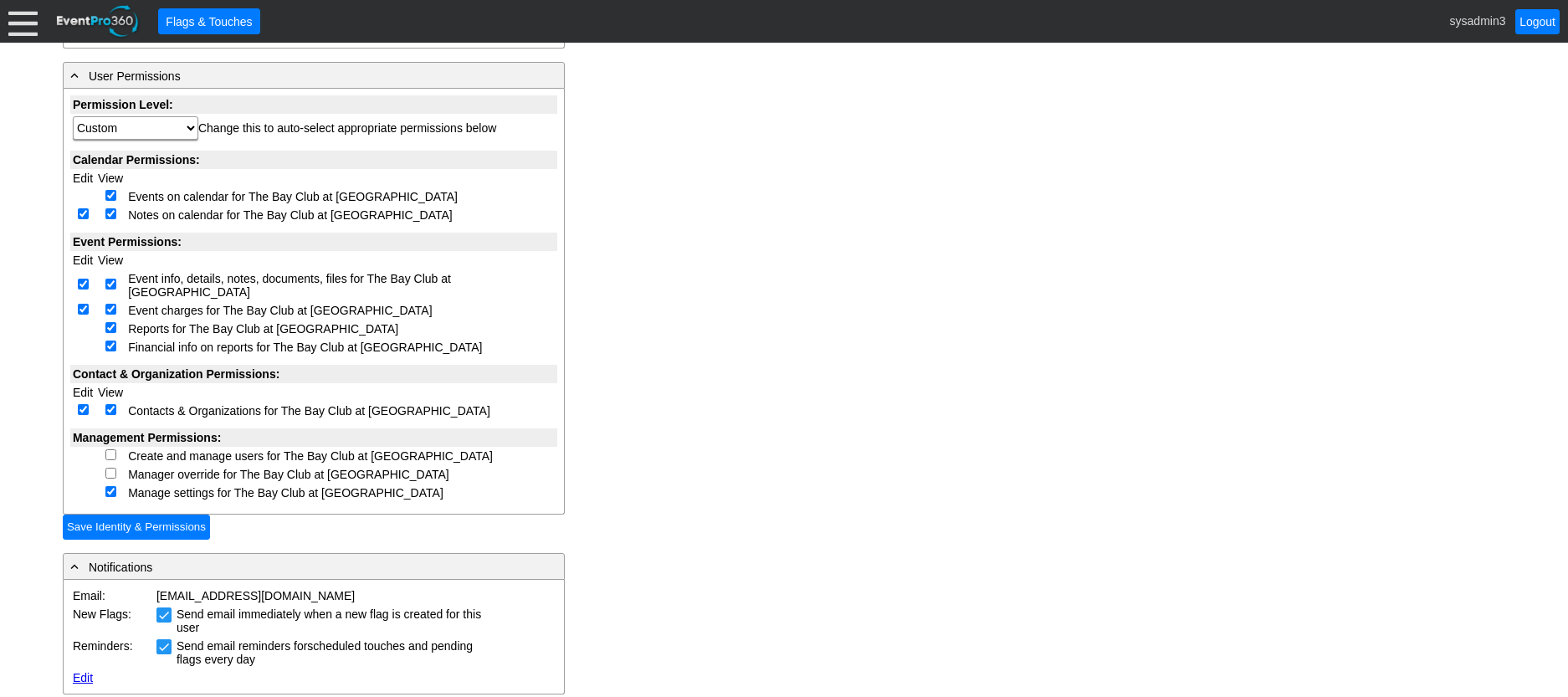
scroll to position [669, 0]
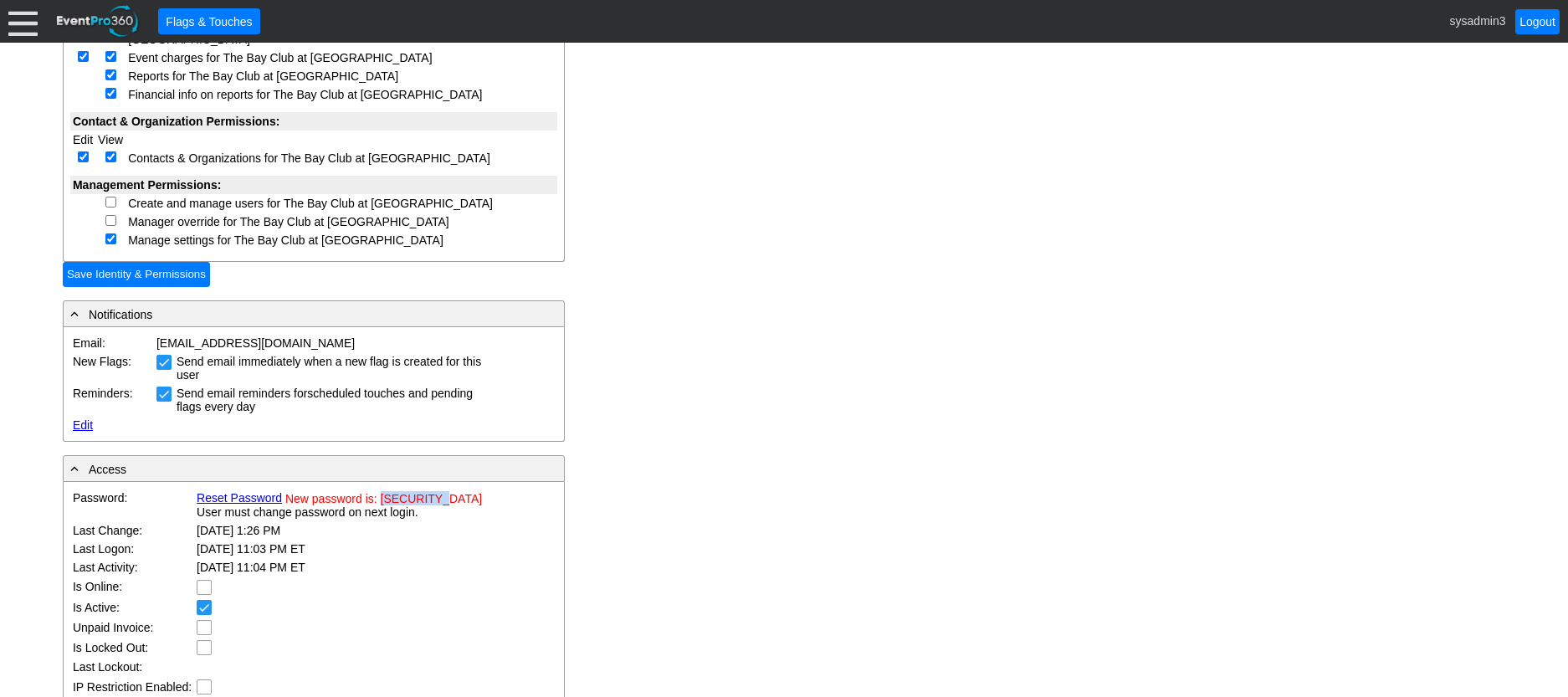
drag, startPoint x: 379, startPoint y: 484, endPoint x: 439, endPoint y: 492, distance: 60.8
click at [439, 492] on span "New password is: [SECURITY_DATA]" at bounding box center [383, 498] width 197 height 13
copy span "5f2a11dc06"
click at [644, 441] on div "- Identification & Authority First Name: [PERSON_NAME] First Name is required L…" at bounding box center [784, 163] width 1443 height 1483
click at [128, 262] on input "Save Identity & Permissions" at bounding box center [136, 274] width 147 height 25
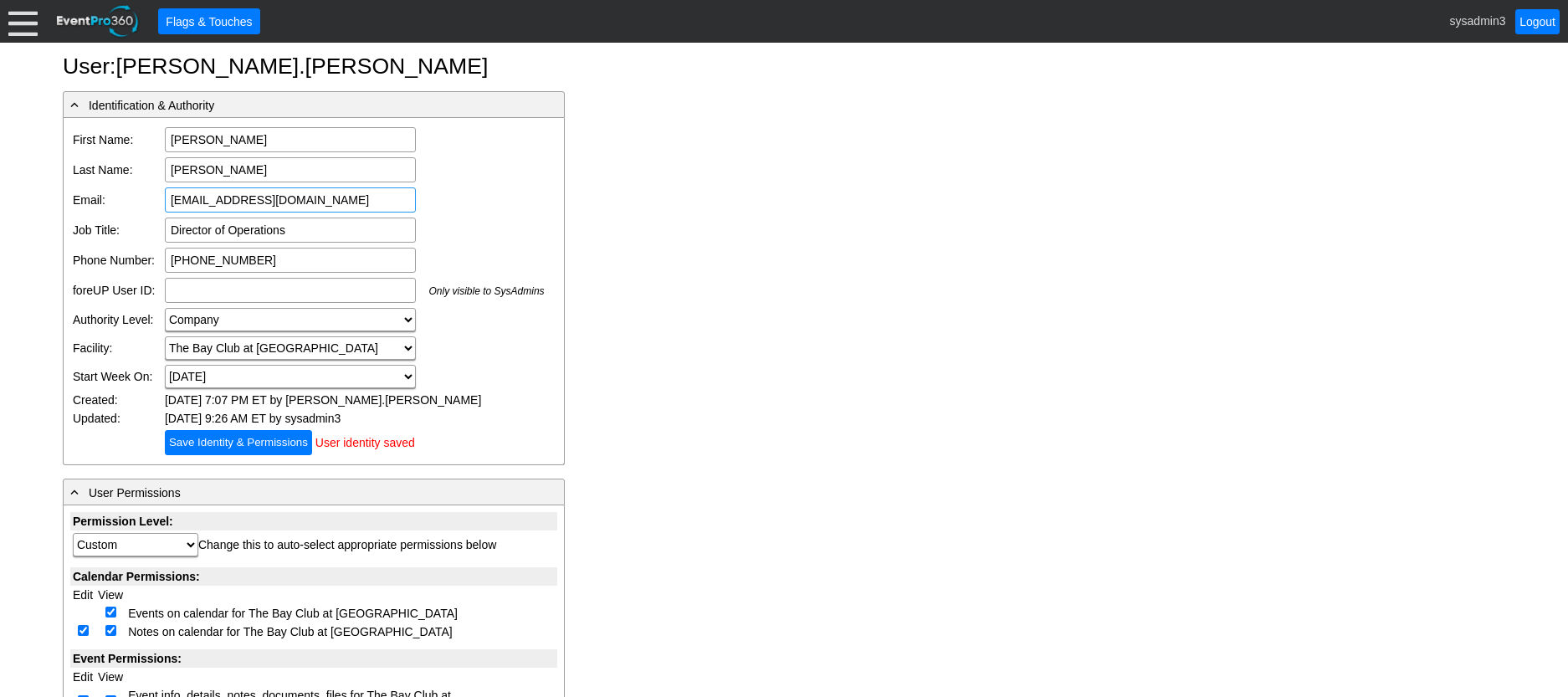
click at [330, 205] on input "[EMAIL_ADDRESS][DOMAIN_NAME]" at bounding box center [290, 199] width 251 height 25
click at [169, 200] on input "[EMAIL_ADDRESS][DOMAIN_NAME]" at bounding box center [290, 199] width 251 height 25
click at [19, 18] on div at bounding box center [22, 21] width 29 height 29
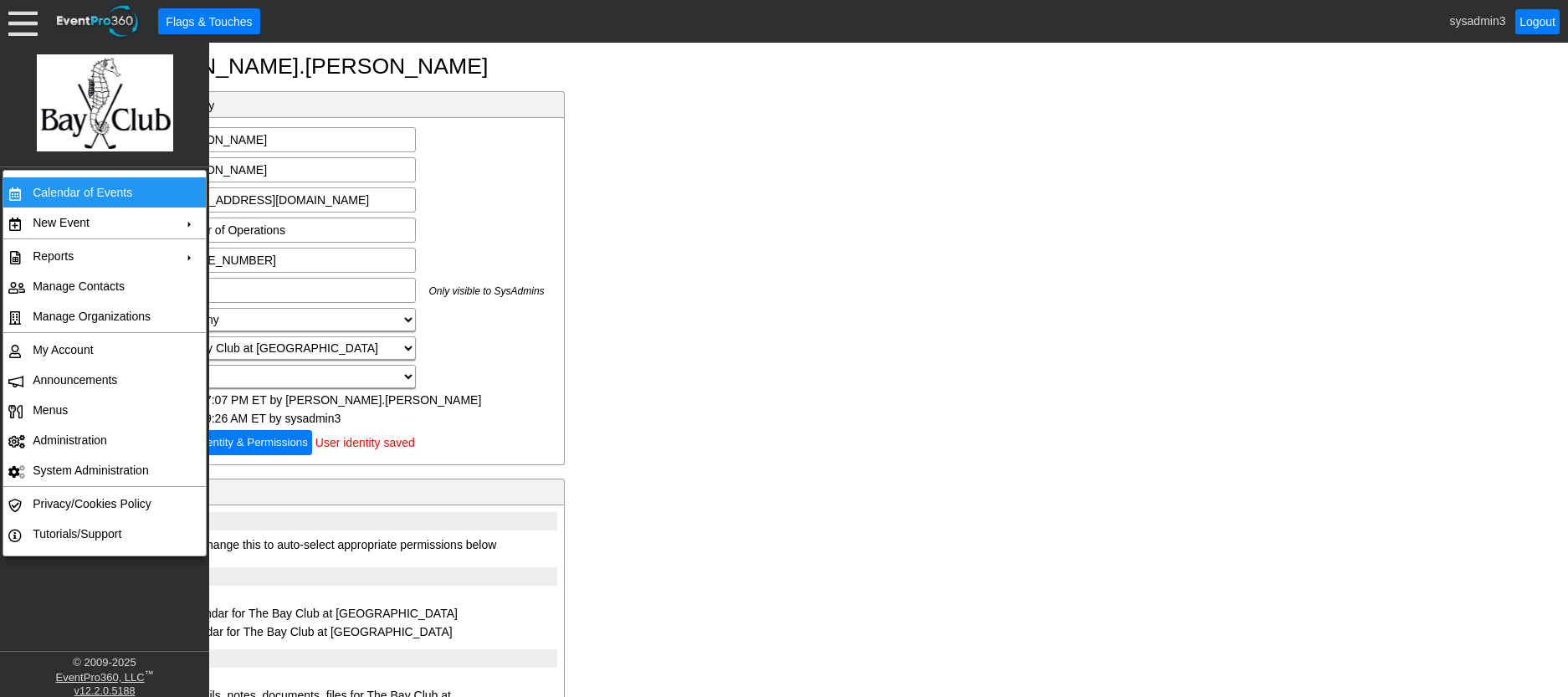
click at [80, 189] on td "Calendar of Events" at bounding box center [101, 192] width 150 height 30
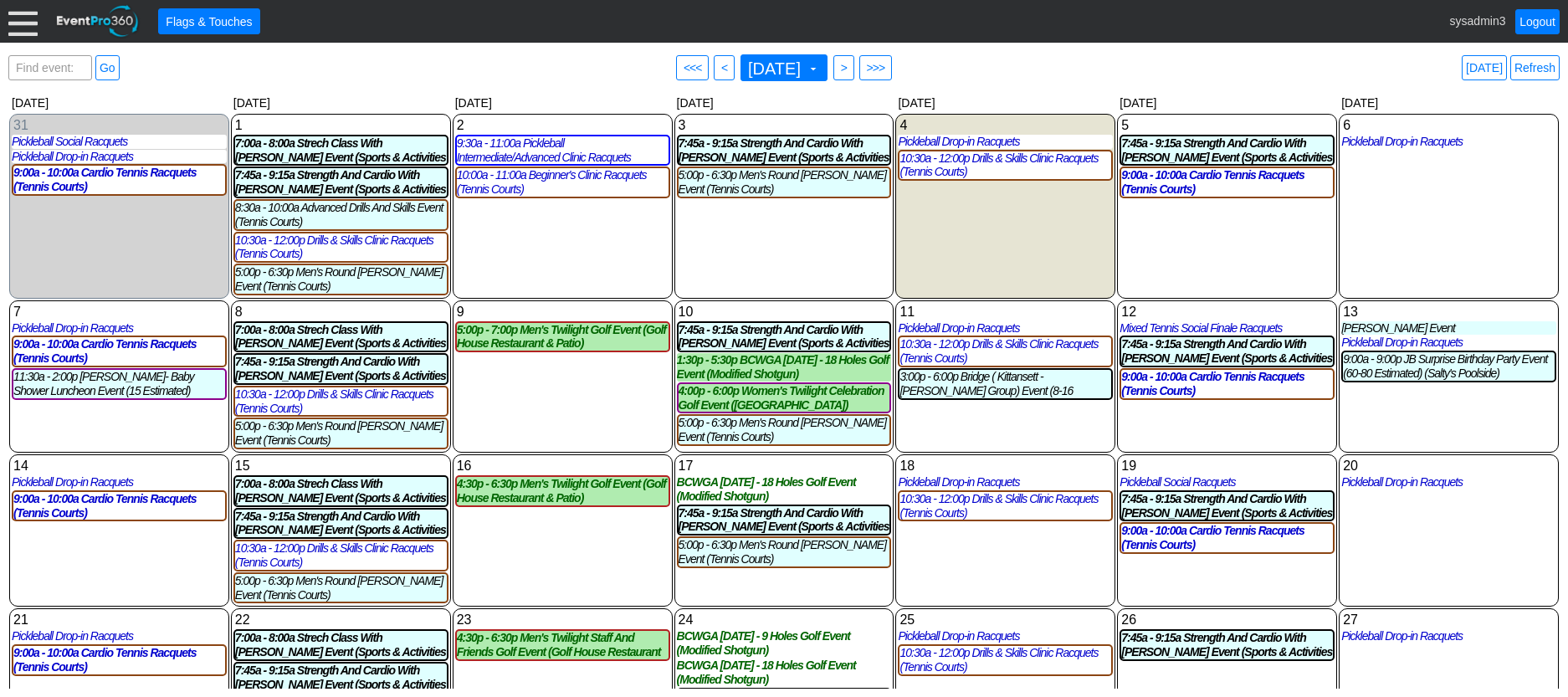
click at [29, 16] on div at bounding box center [22, 21] width 29 height 29
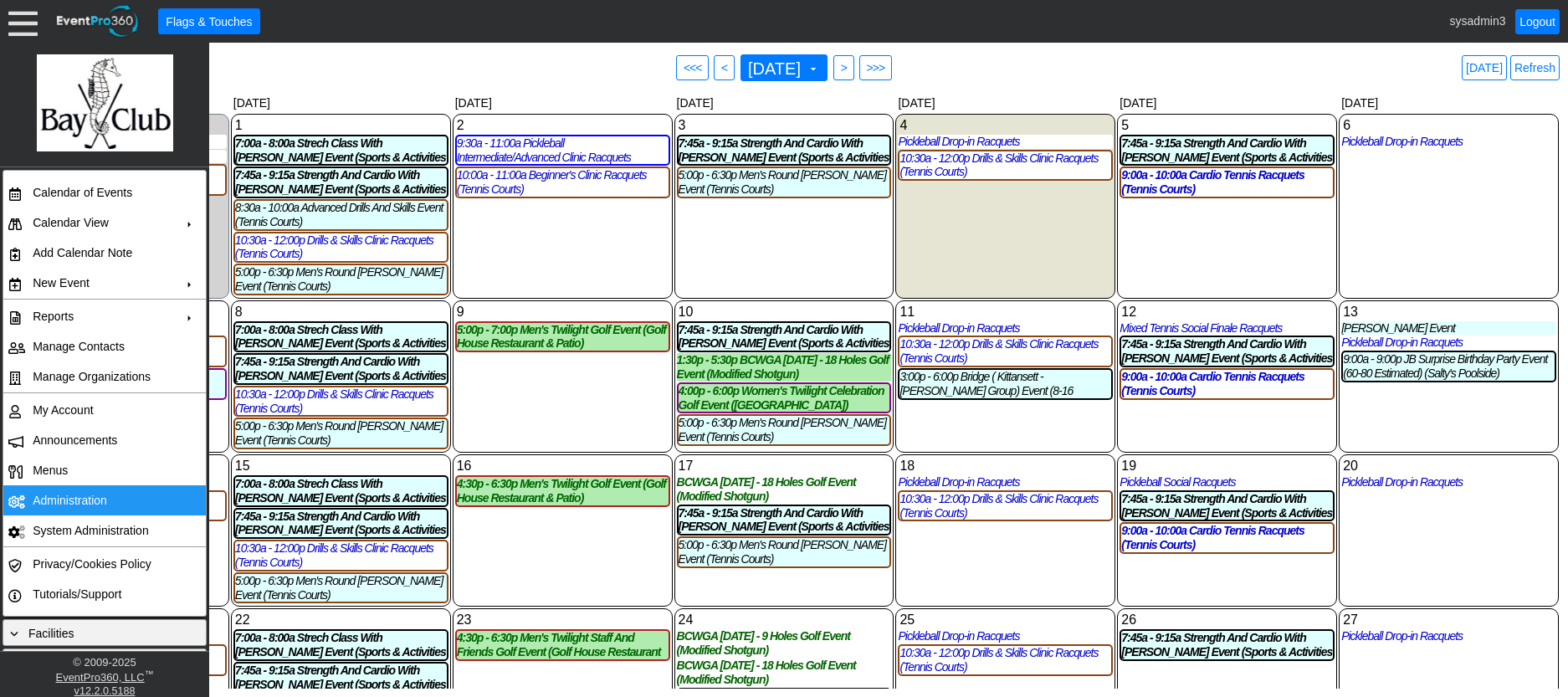
click at [73, 492] on td "Administration" at bounding box center [101, 500] width 150 height 30
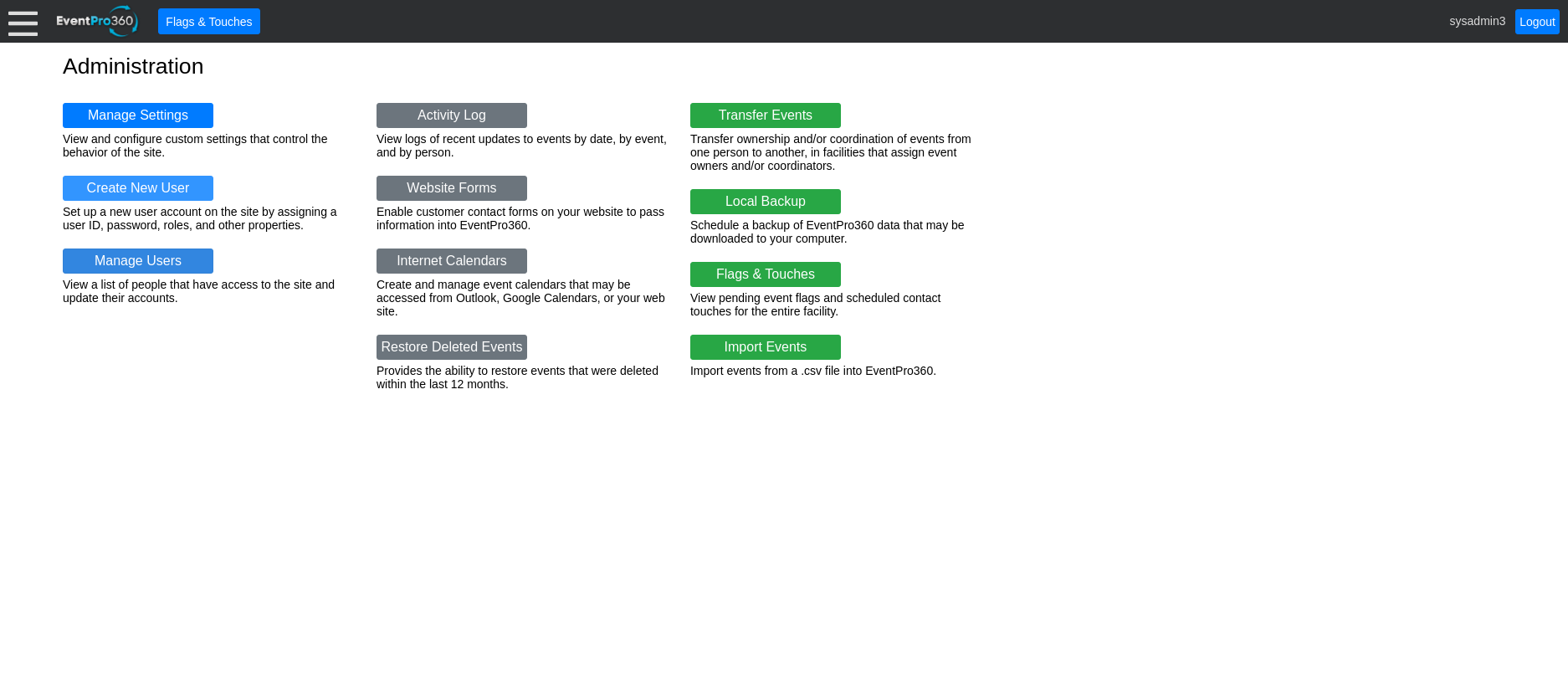
click at [136, 256] on link "Manage Users" at bounding box center [138, 261] width 151 height 25
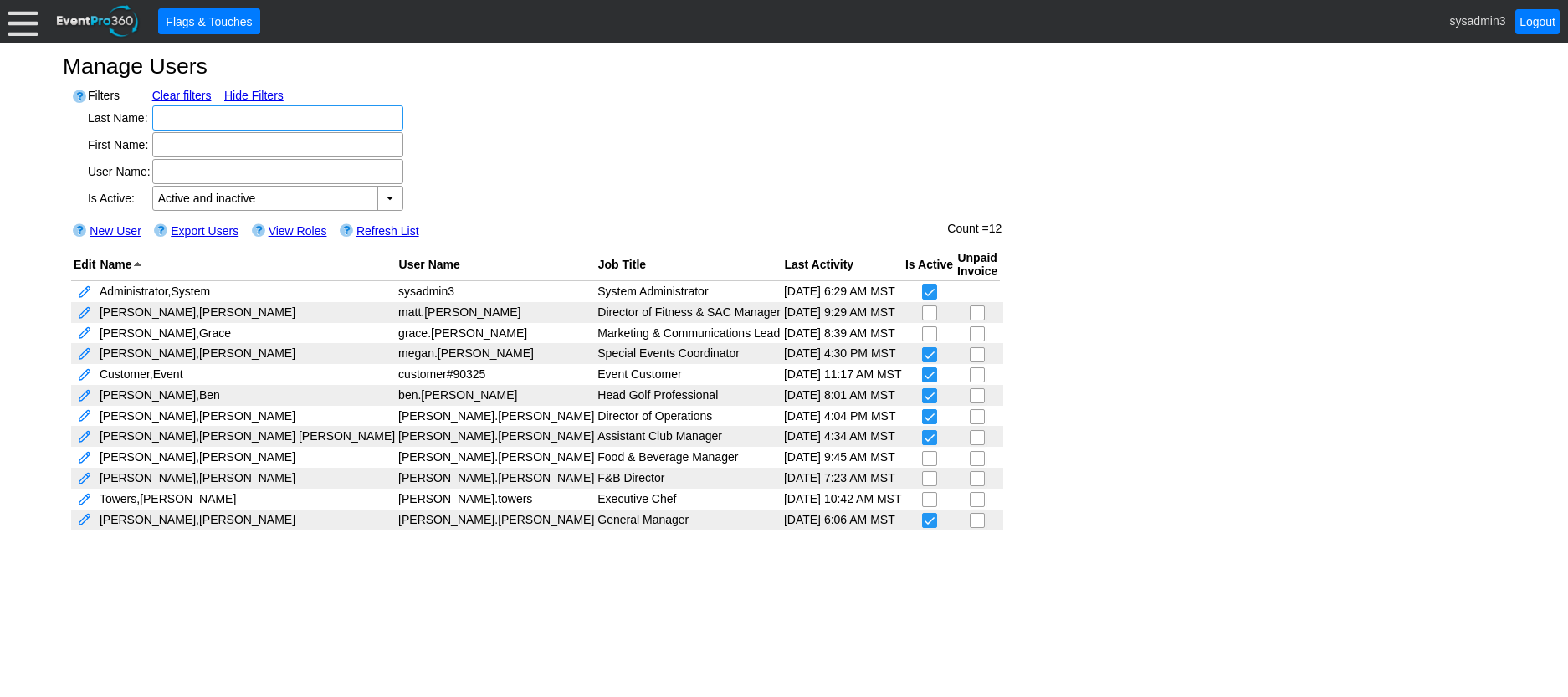
click at [23, 20] on div at bounding box center [22, 21] width 29 height 29
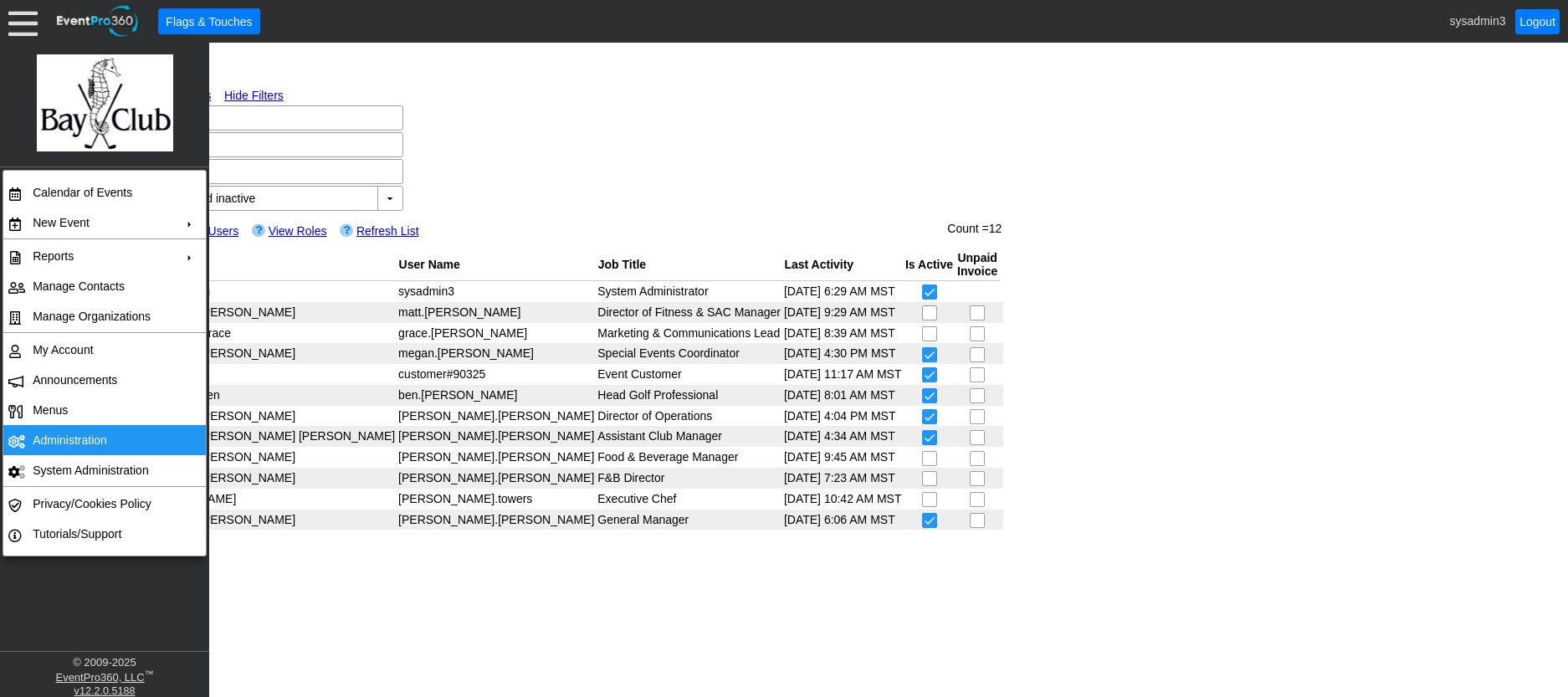
click at [67, 434] on td "Administration" at bounding box center [101, 440] width 150 height 30
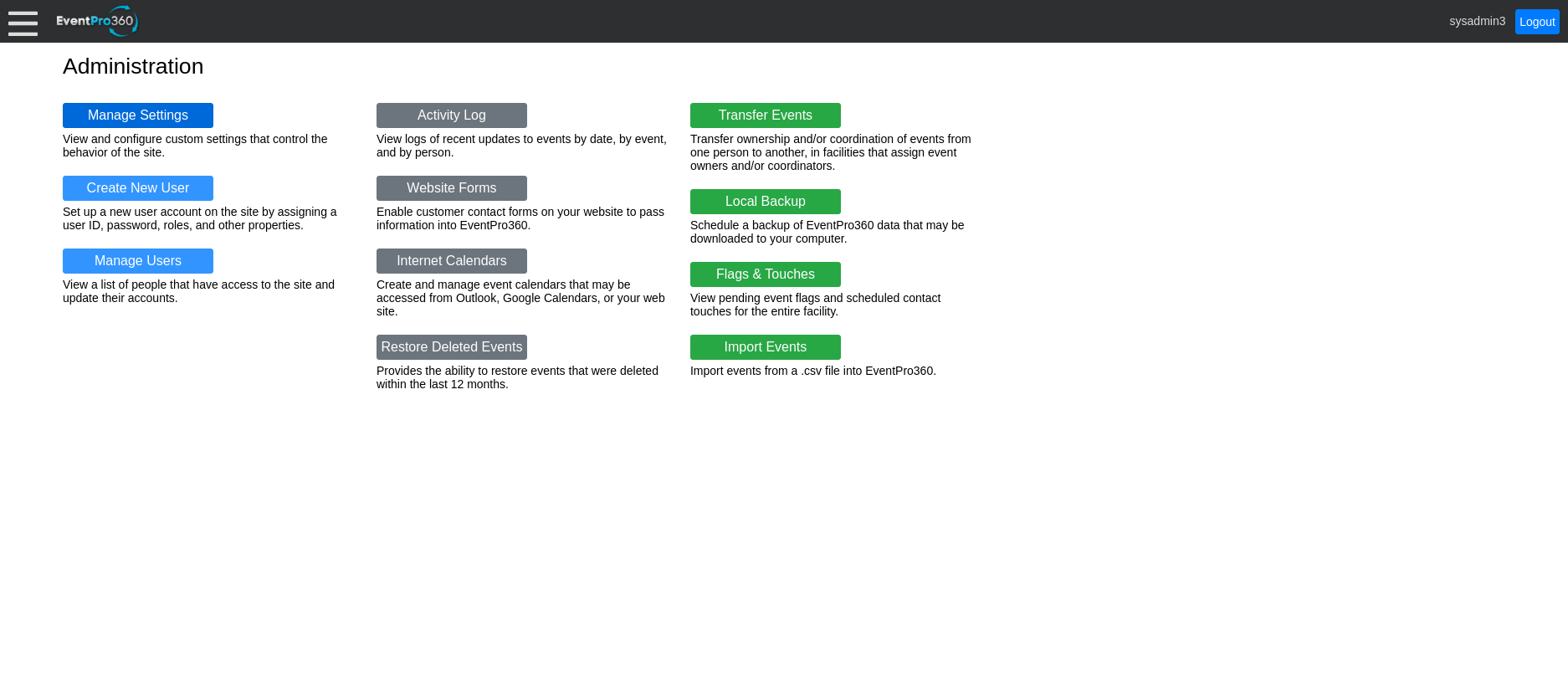
click at [126, 114] on link "Manage Settings" at bounding box center [138, 115] width 151 height 25
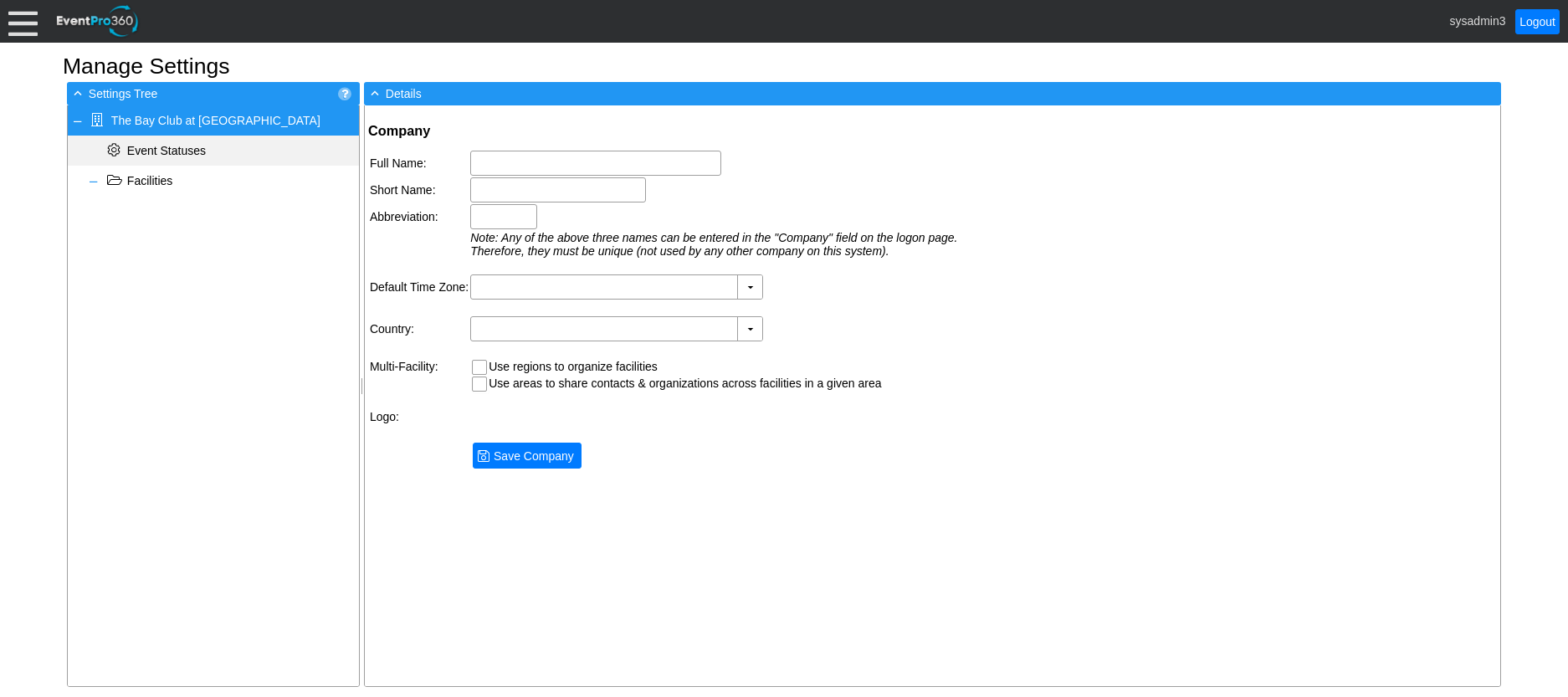
type input "The Bay Club at [GEOGRAPHIC_DATA]"
type input "The Bay Club"
type input "Bay Club"
type input "(GMT-05:00) Eastern Time ([GEOGRAPHIC_DATA] & [GEOGRAPHIC_DATA])"
type input "[GEOGRAPHIC_DATA] (English)"
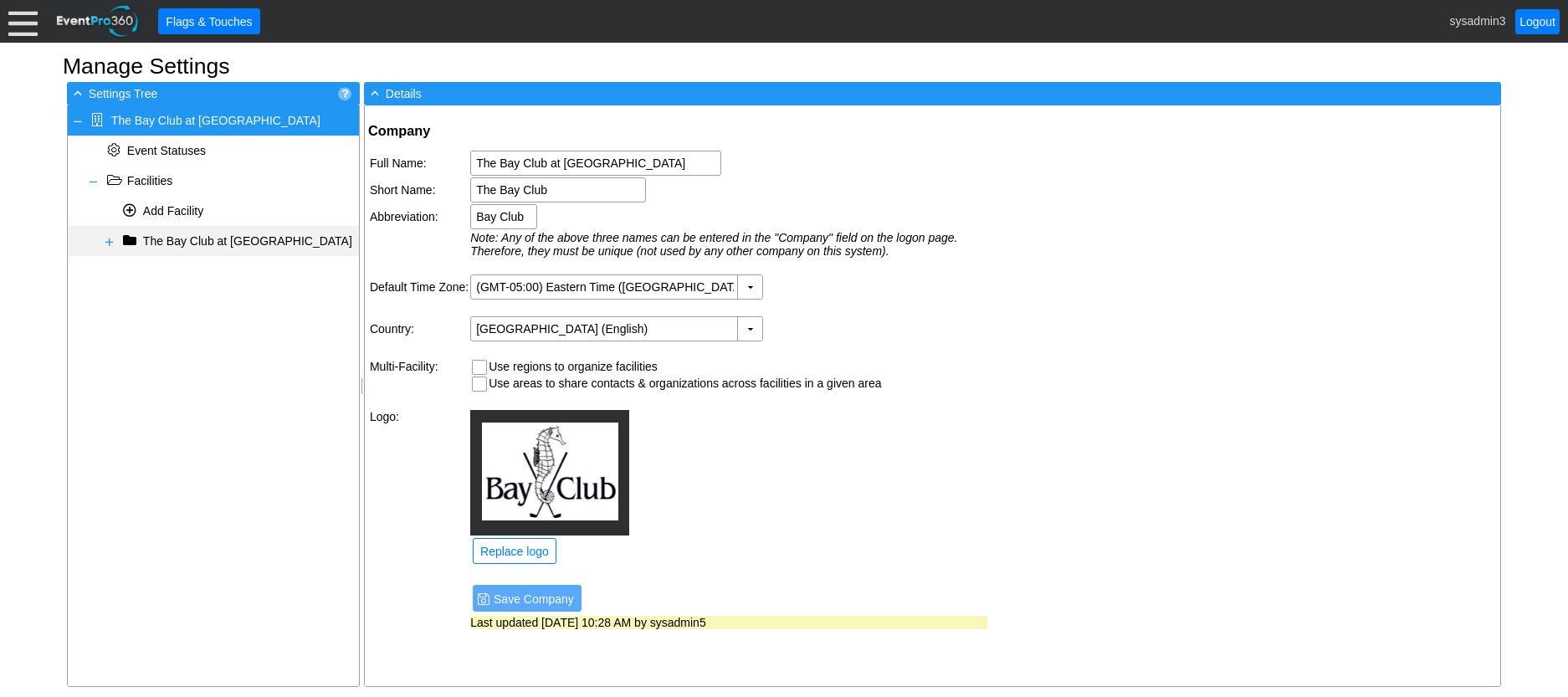
click at [110, 241] on span at bounding box center [109, 241] width 13 height 13
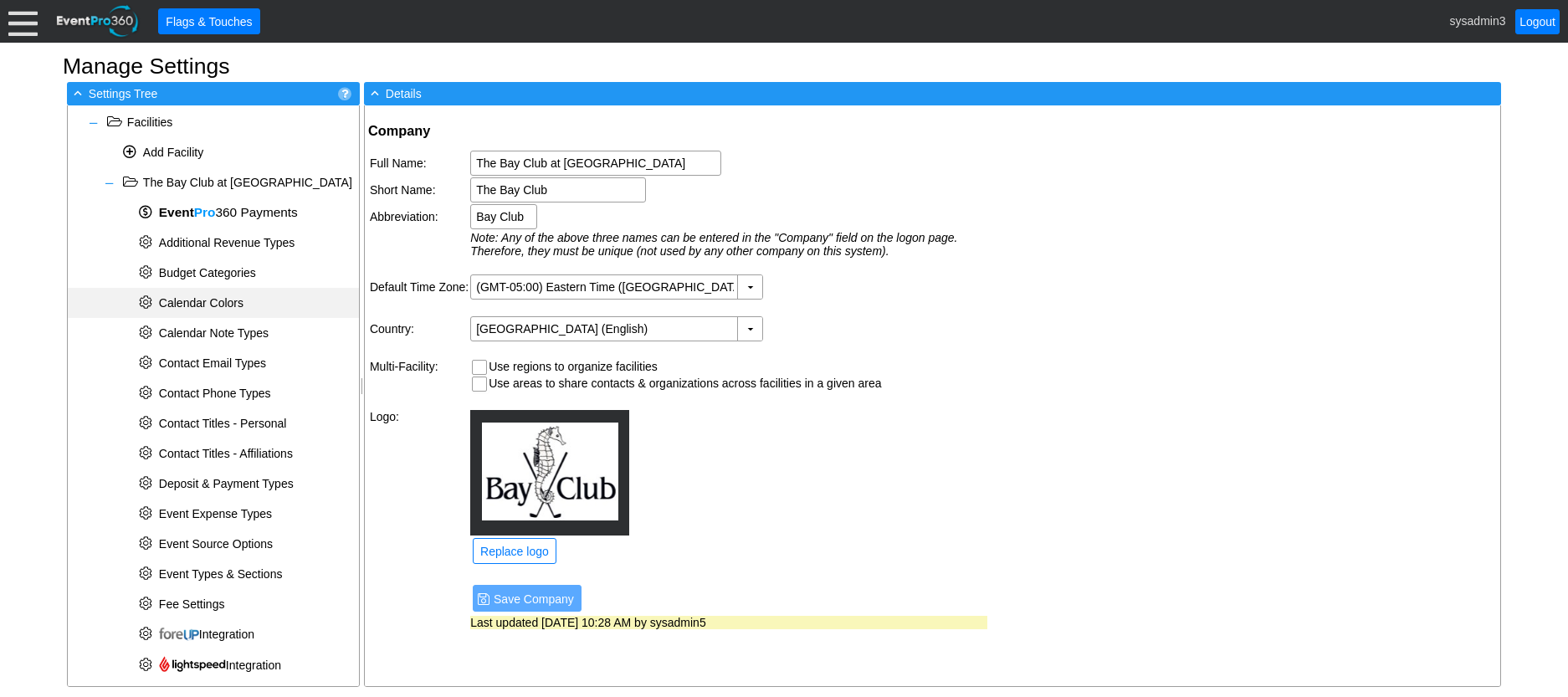
scroll to position [167, 0]
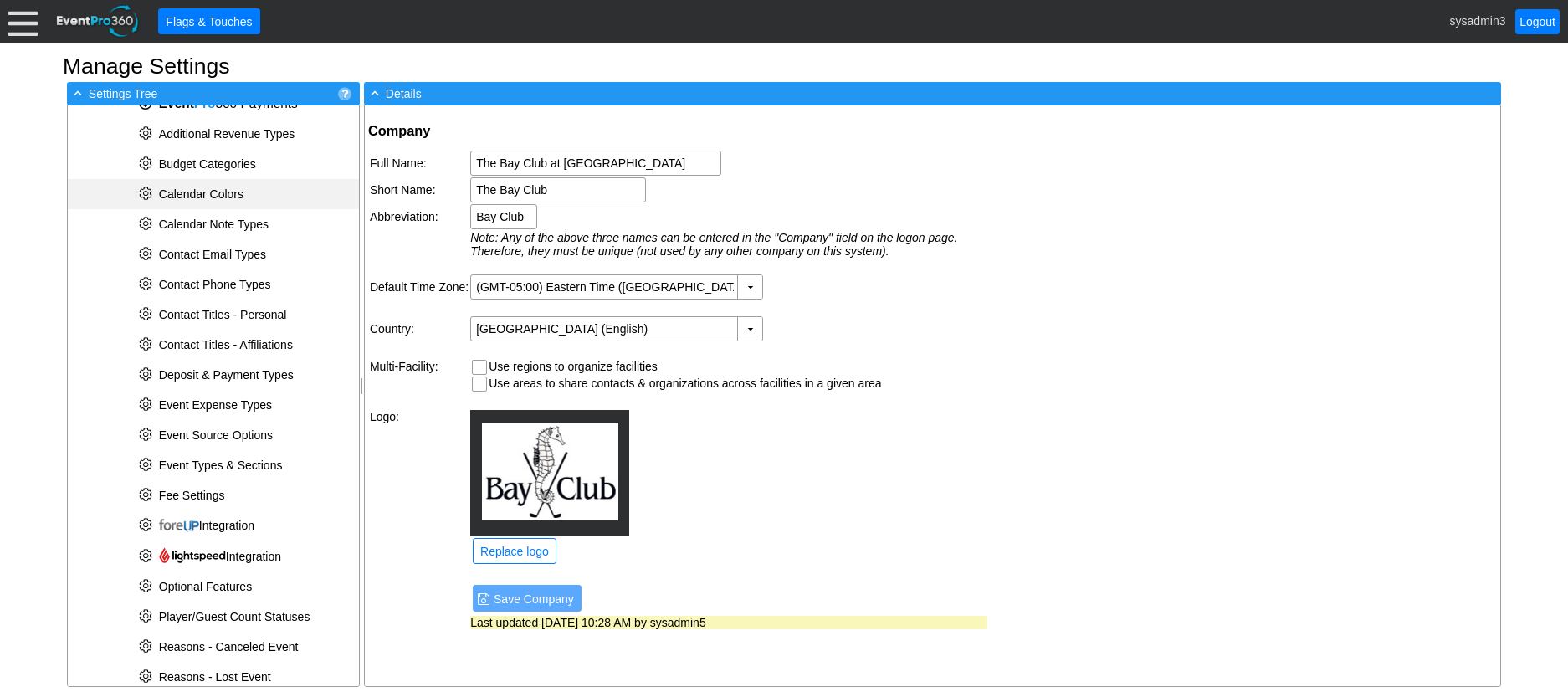
click at [204, 188] on span "Calendar Colors" at bounding box center [201, 193] width 85 height 13
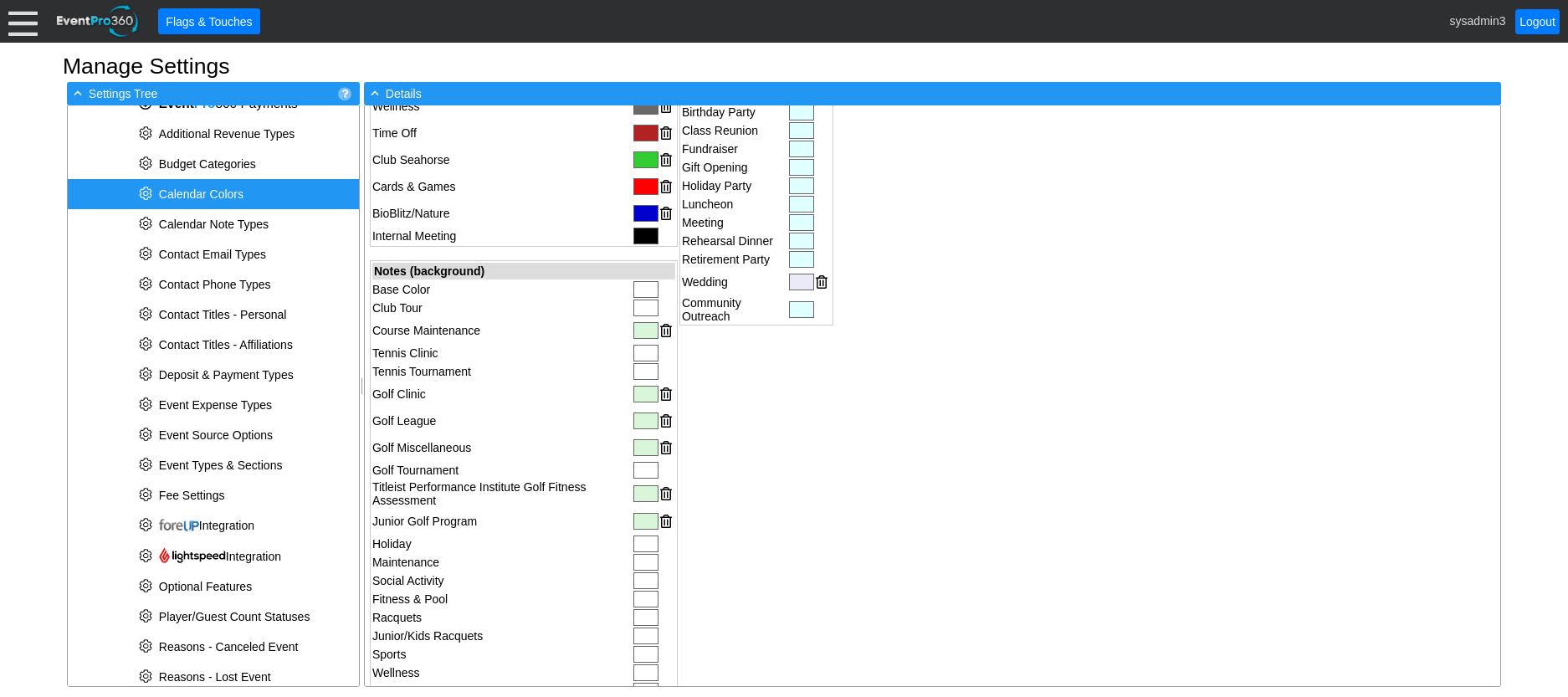
scroll to position [586, 0]
